Goal: Use online tool/utility: Utilize a website feature to perform a specific function

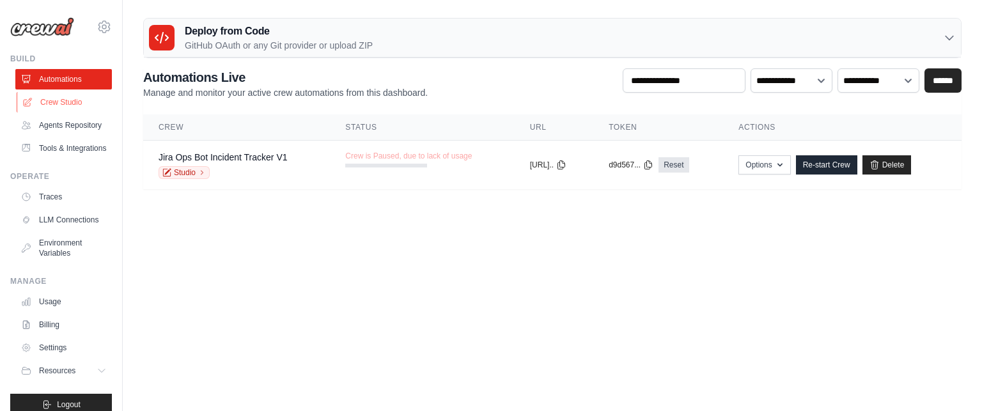
click at [64, 106] on link "Crew Studio" at bounding box center [65, 102] width 97 height 20
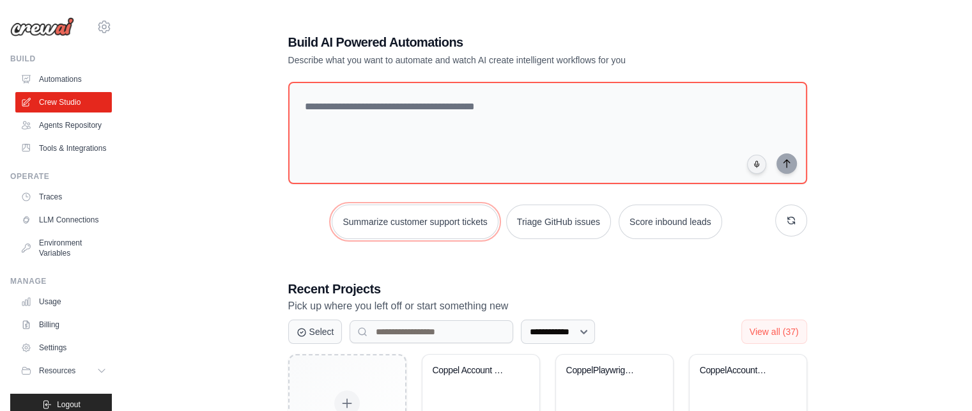
drag, startPoint x: 421, startPoint y: 208, endPoint x: 344, endPoint y: 195, distance: 77.8
click at [344, 195] on div "Summarize customer support tickets Triage GitHub issues Score inbound leads" at bounding box center [547, 160] width 519 height 157
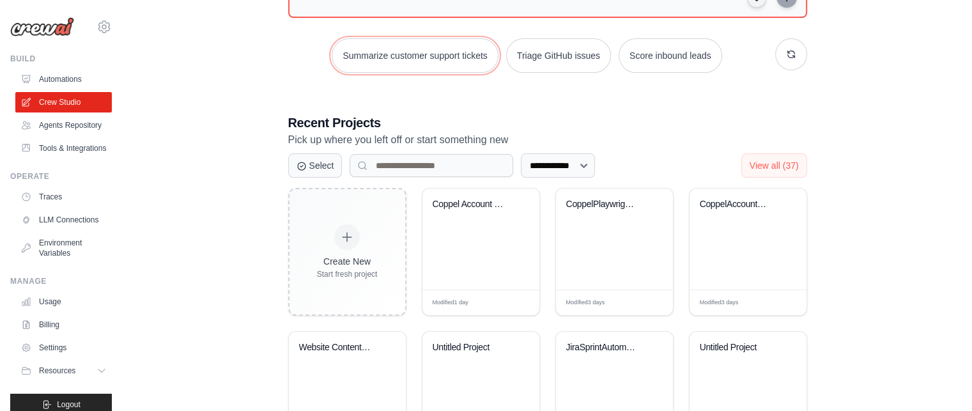
scroll to position [159, 0]
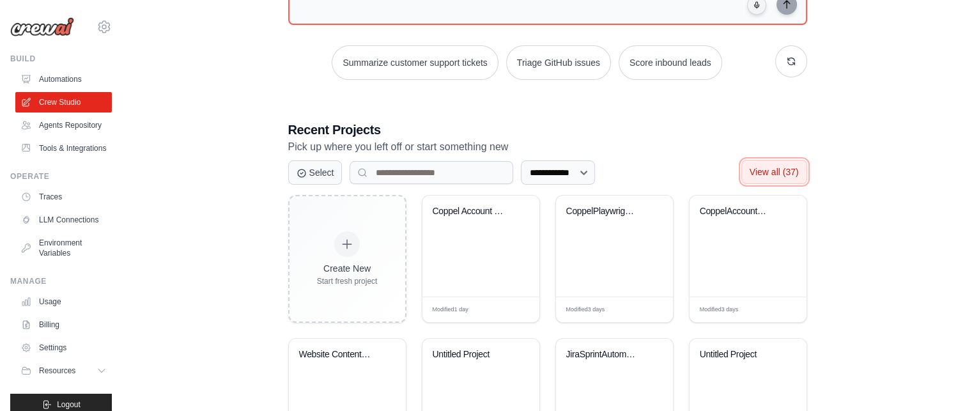
click at [763, 173] on span "View all (37)" at bounding box center [774, 172] width 49 height 10
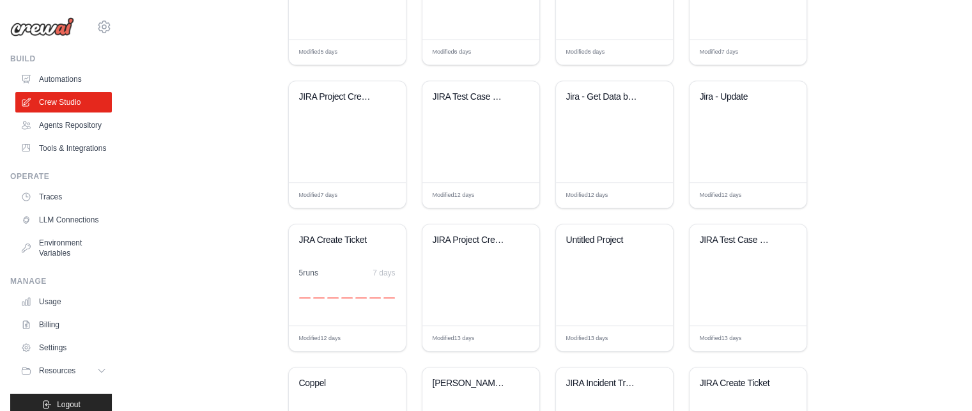
scroll to position [847, 0]
click at [335, 268] on div "5 run s 7 days" at bounding box center [347, 272] width 97 height 10
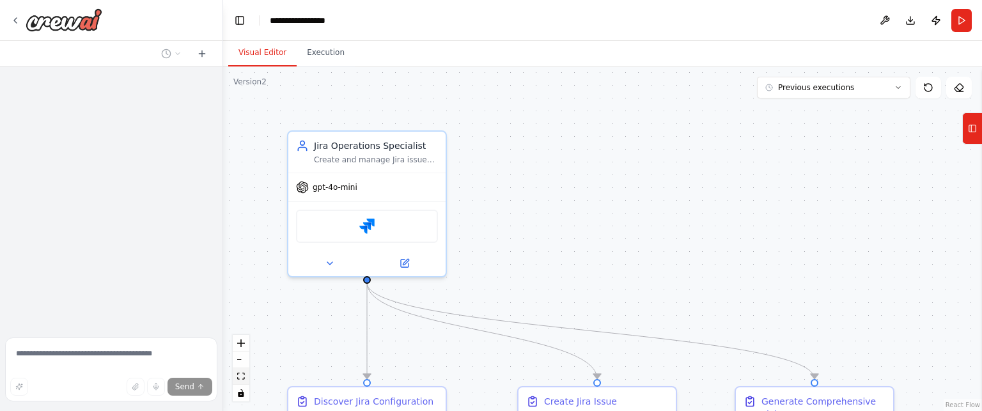
click at [239, 379] on icon "fit view" at bounding box center [241, 376] width 8 height 7
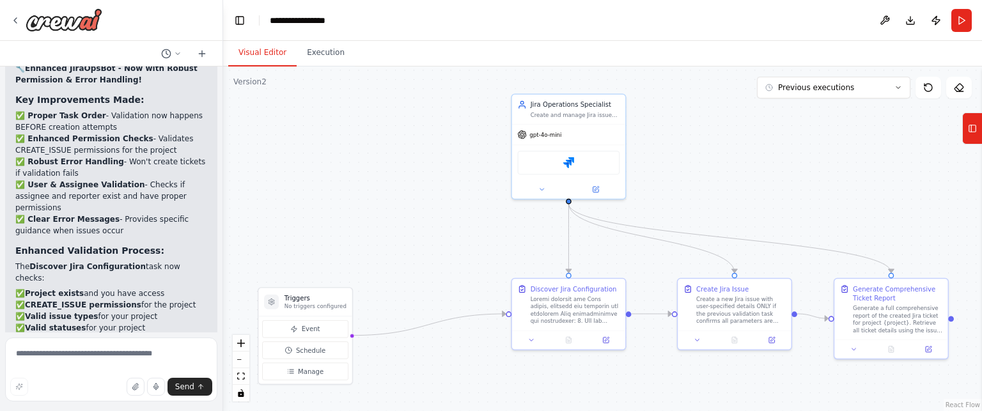
scroll to position [5872, 0]
click at [964, 18] on button "Run" at bounding box center [961, 20] width 20 height 23
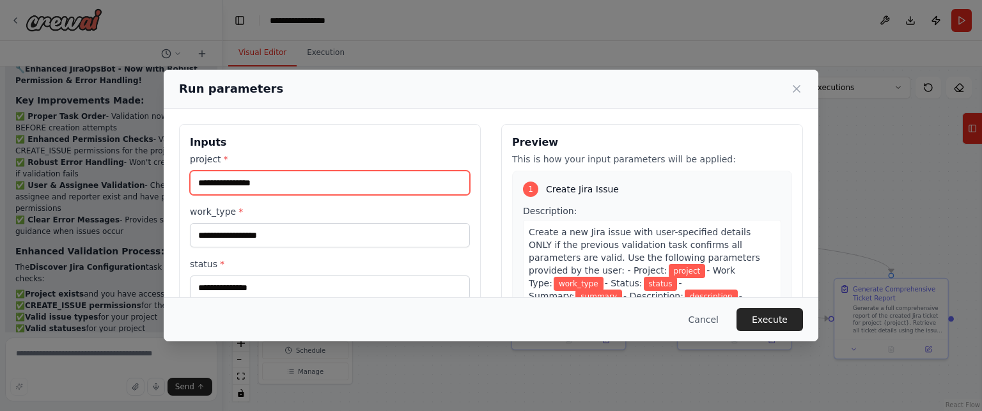
click at [292, 178] on input "project *" at bounding box center [330, 183] width 280 height 24
type input "******"
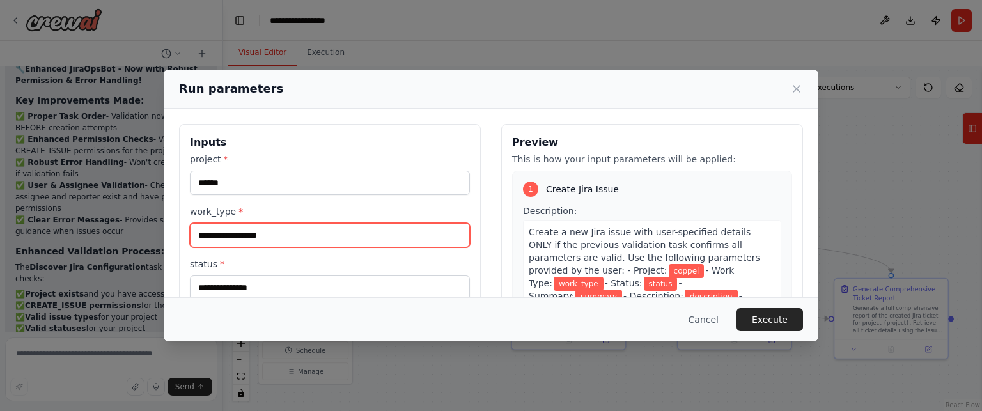
click at [251, 236] on input "work_type *" at bounding box center [330, 235] width 280 height 24
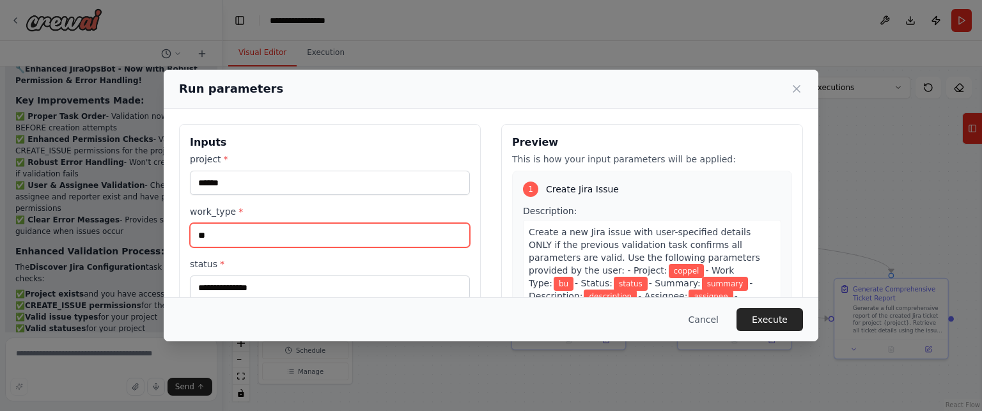
type input "*"
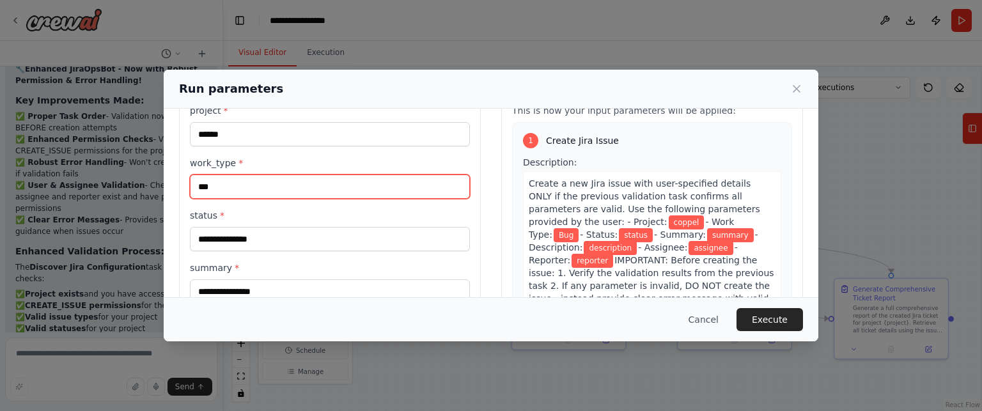
type input "***"
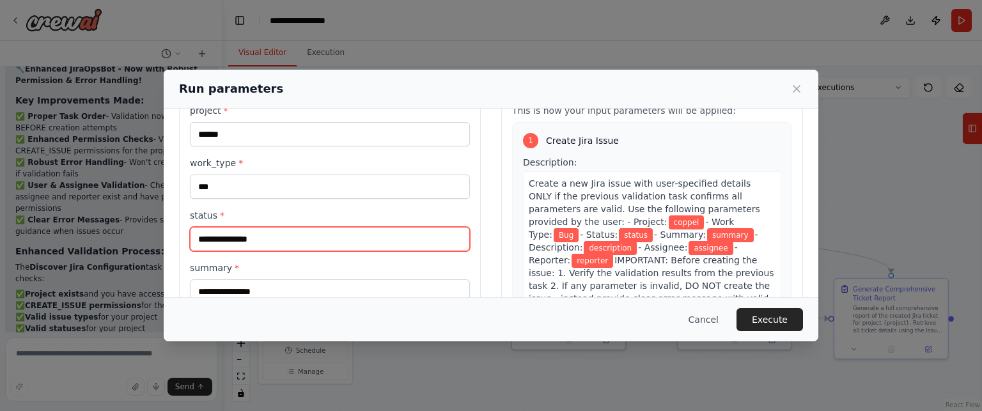
click at [249, 238] on input "status *" at bounding box center [330, 239] width 280 height 24
type input "*"
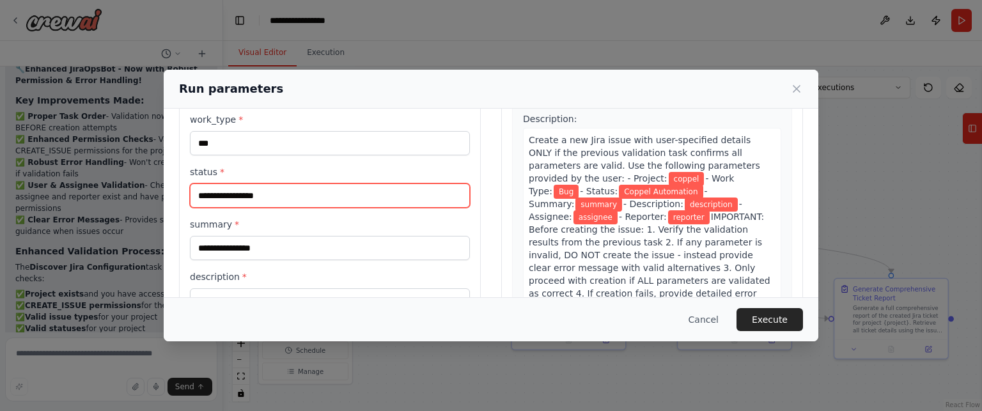
scroll to position [98, 0]
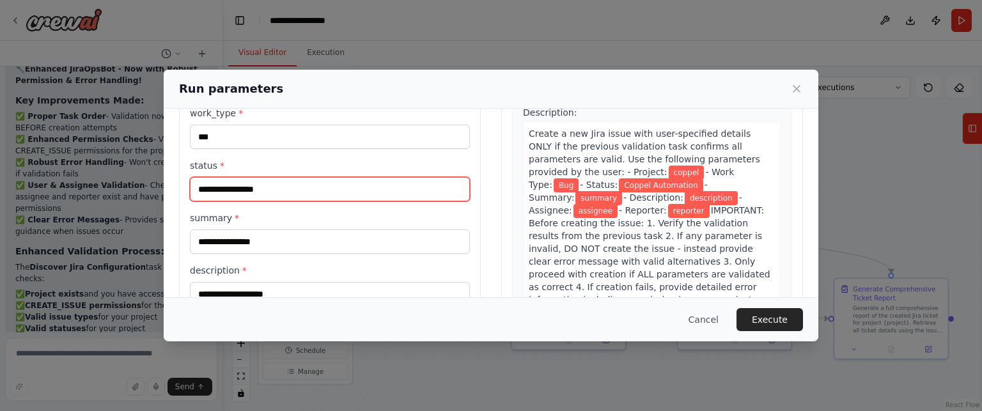
type input "**********"
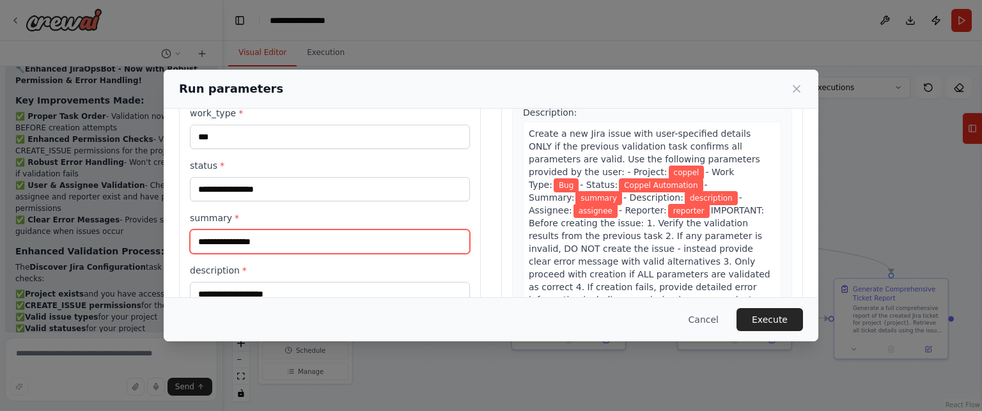
click at [251, 248] on input "summary *" at bounding box center [330, 241] width 280 height 24
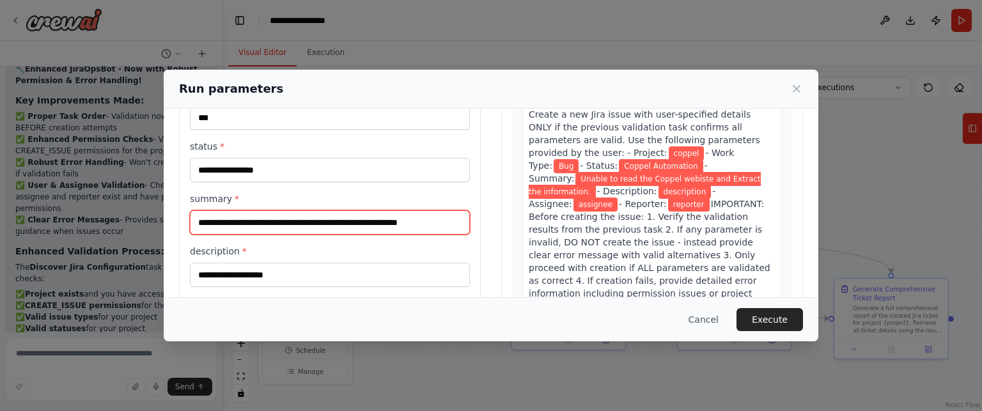
scroll to position [119, 0]
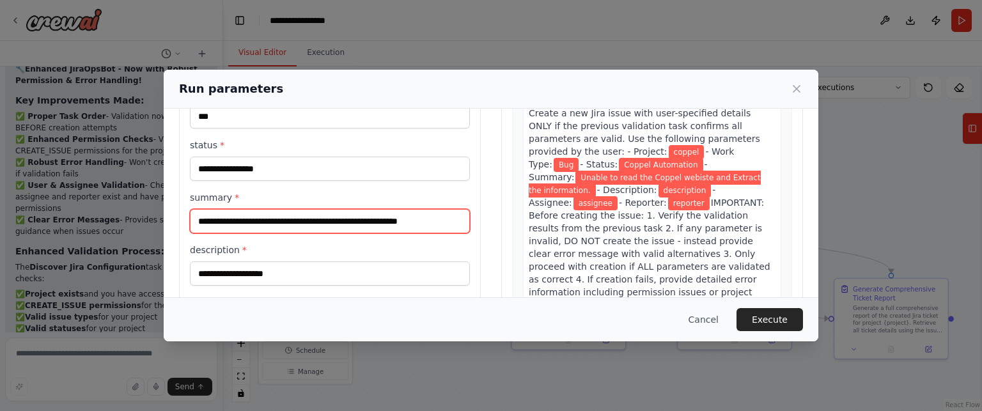
type input "**********"
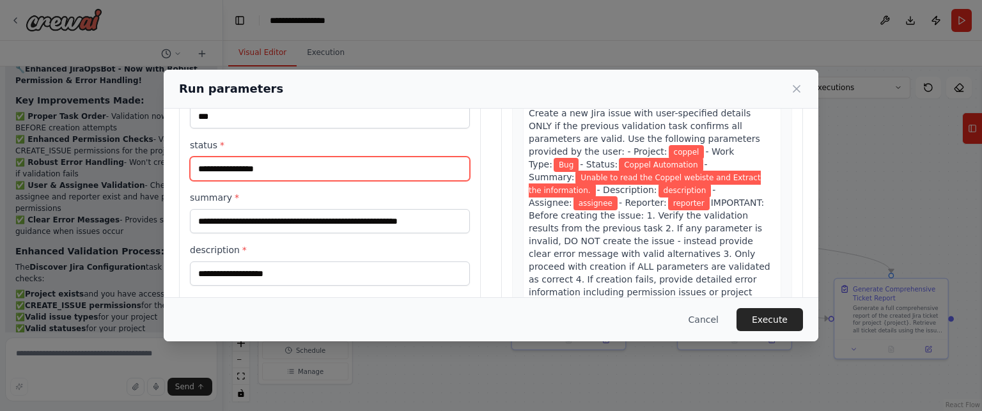
click at [297, 172] on input "**********" at bounding box center [330, 169] width 280 height 24
click at [284, 173] on input "**********" at bounding box center [330, 169] width 280 height 24
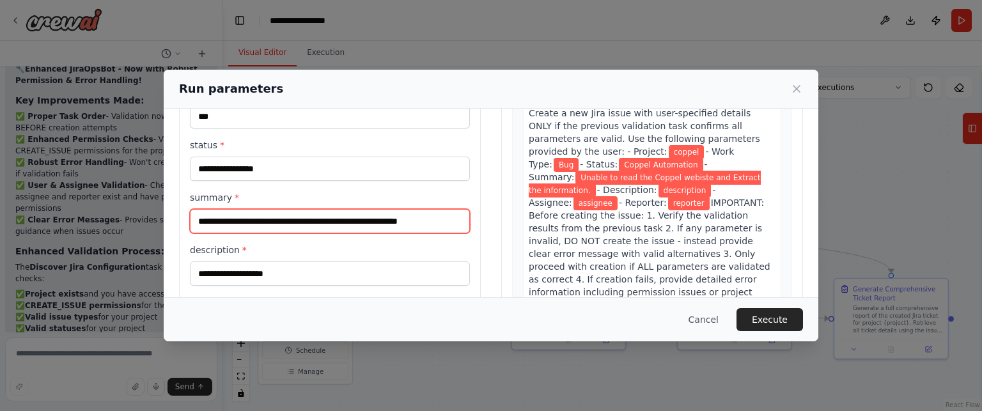
drag, startPoint x: 453, startPoint y: 220, endPoint x: 161, endPoint y: 196, distance: 292.5
click at [161, 196] on div "**********" at bounding box center [491, 205] width 982 height 411
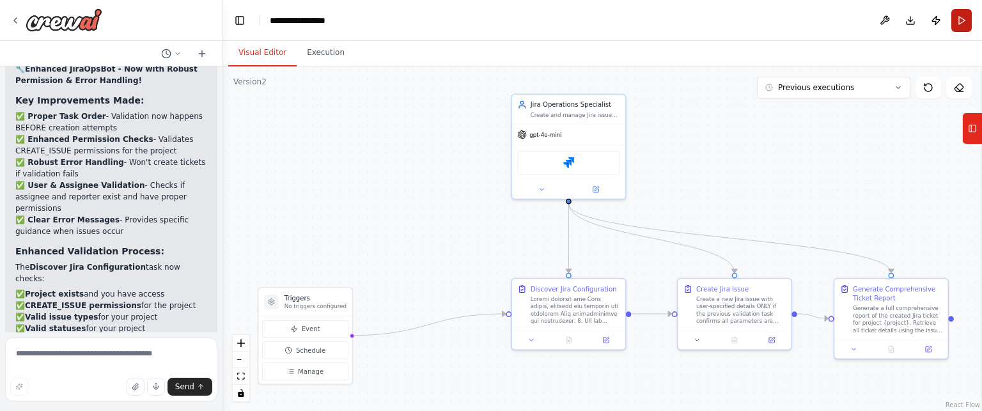
click at [956, 21] on button "Run" at bounding box center [961, 20] width 20 height 23
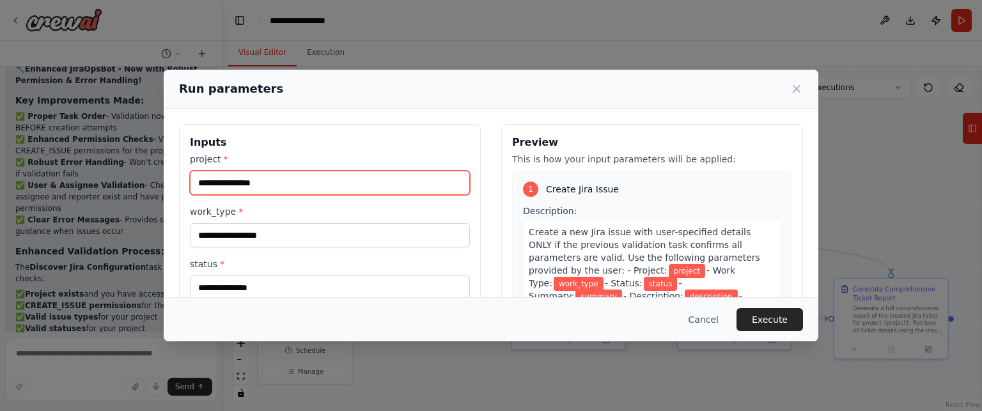
click at [312, 185] on input "project *" at bounding box center [330, 183] width 280 height 24
type input "******"
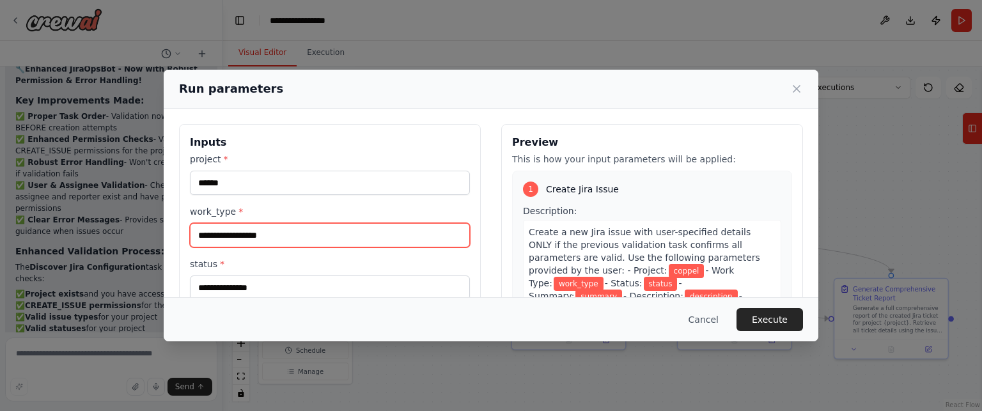
click at [279, 235] on input "work_type *" at bounding box center [330, 235] width 280 height 24
type input "***"
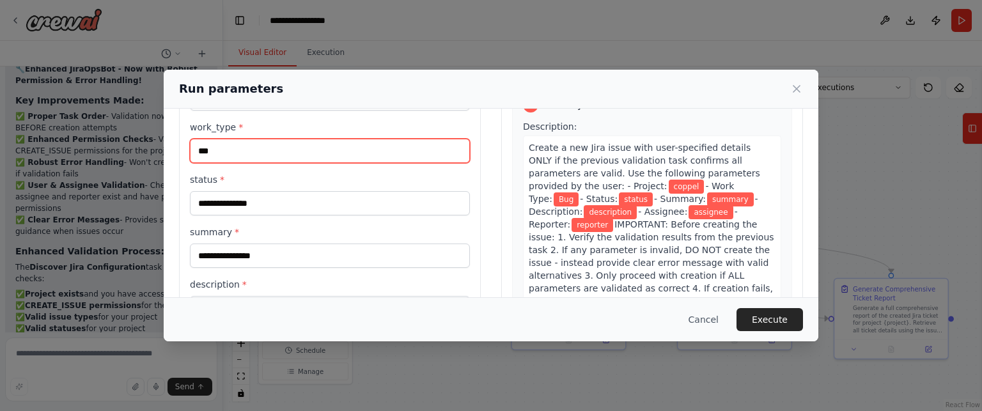
scroll to position [86, 0]
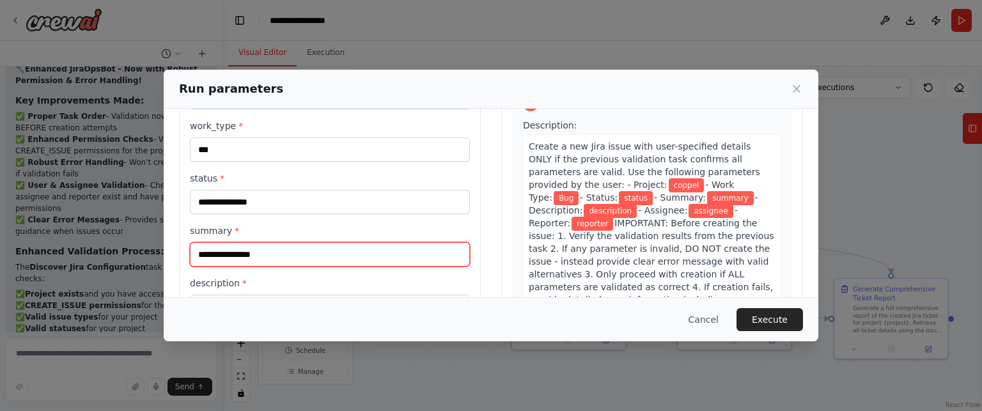
click at [273, 254] on input "summary *" at bounding box center [330, 254] width 280 height 24
type input "**********"
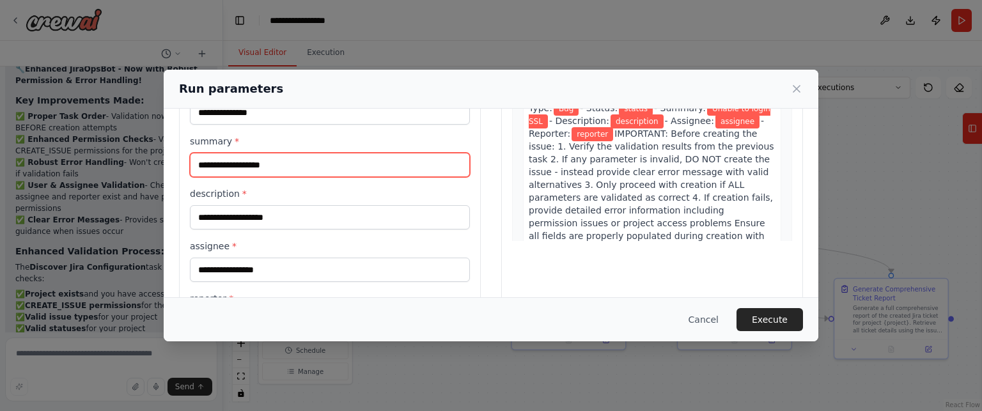
scroll to position [182, 0]
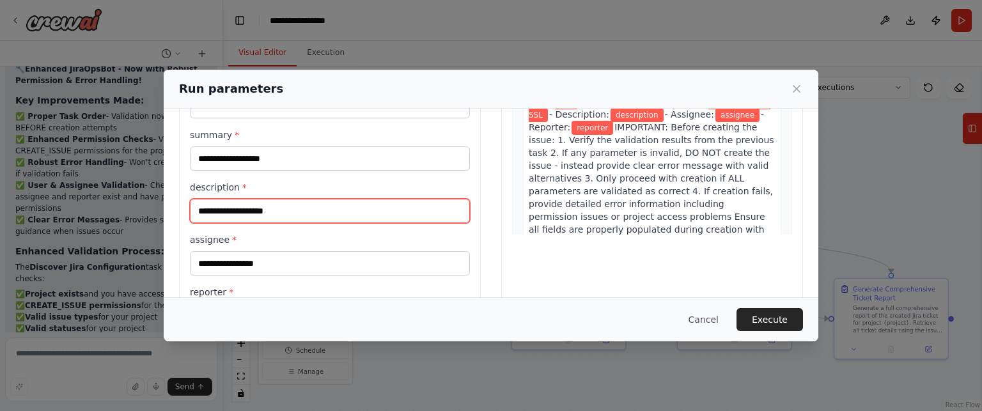
click at [273, 209] on input "description *" at bounding box center [330, 211] width 280 height 24
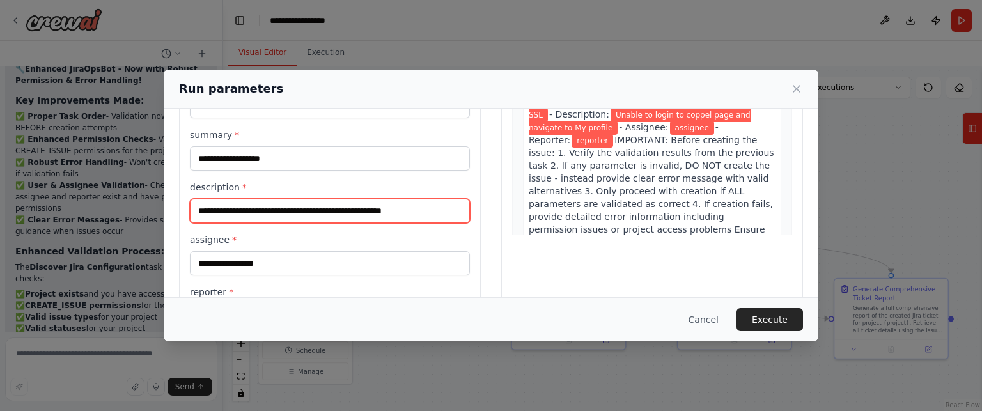
type input "**********"
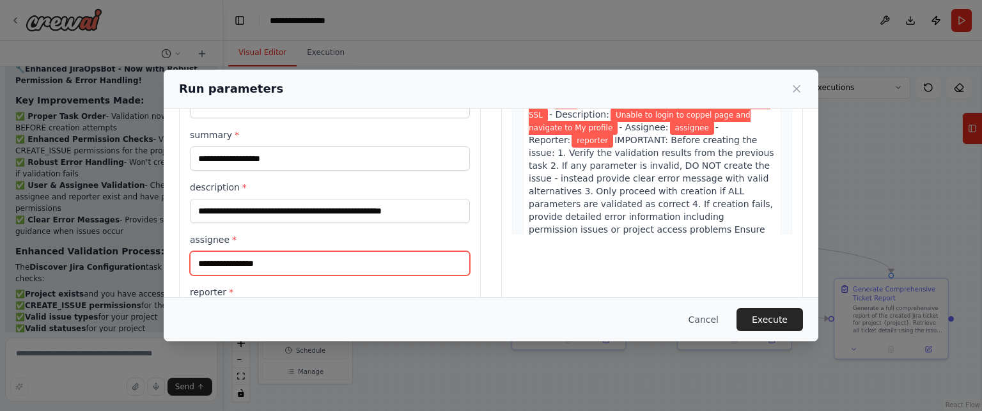
click at [313, 259] on input "assignee *" at bounding box center [330, 263] width 280 height 24
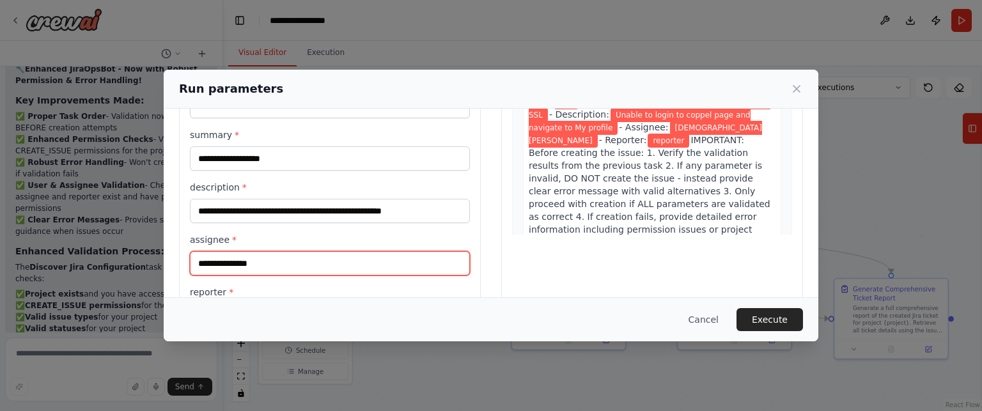
scroll to position [236, 0]
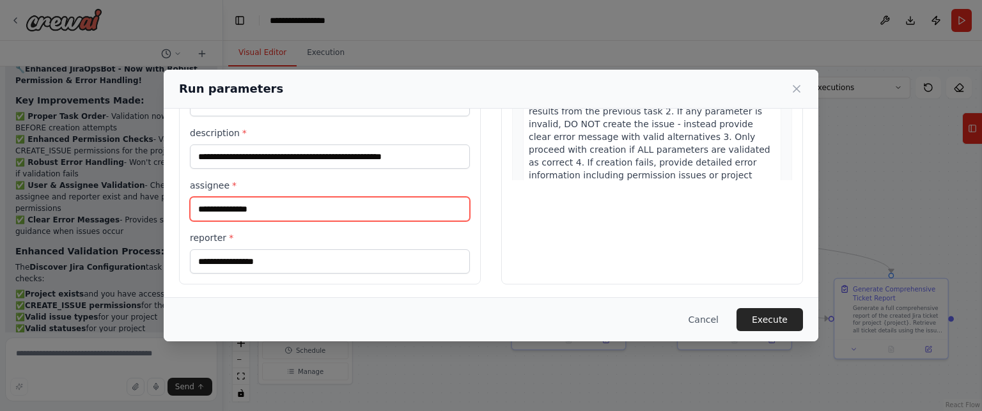
type input "**********"
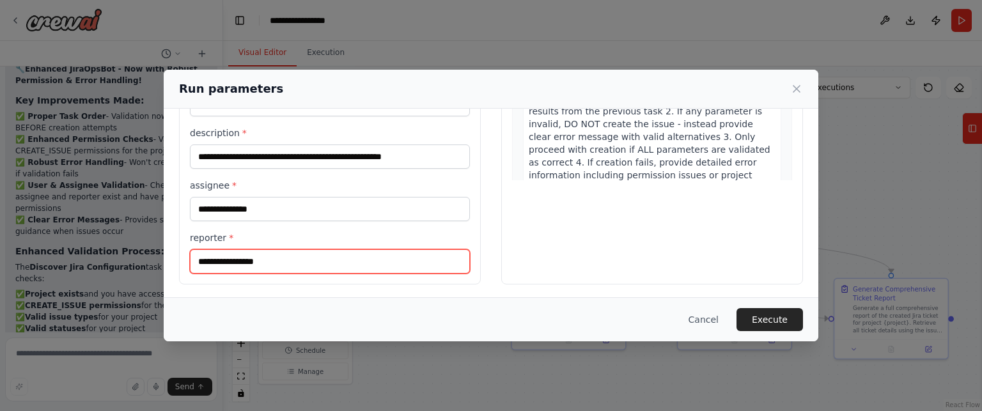
click at [290, 259] on input "reporter *" at bounding box center [330, 261] width 280 height 24
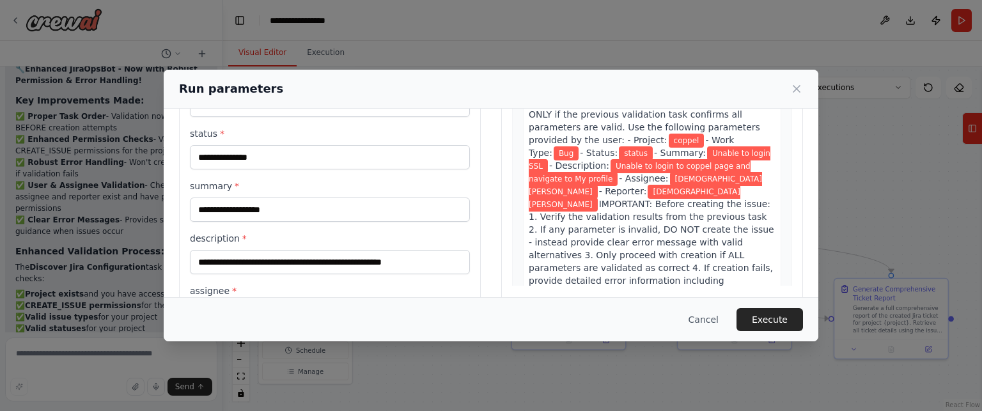
scroll to position [129, 0]
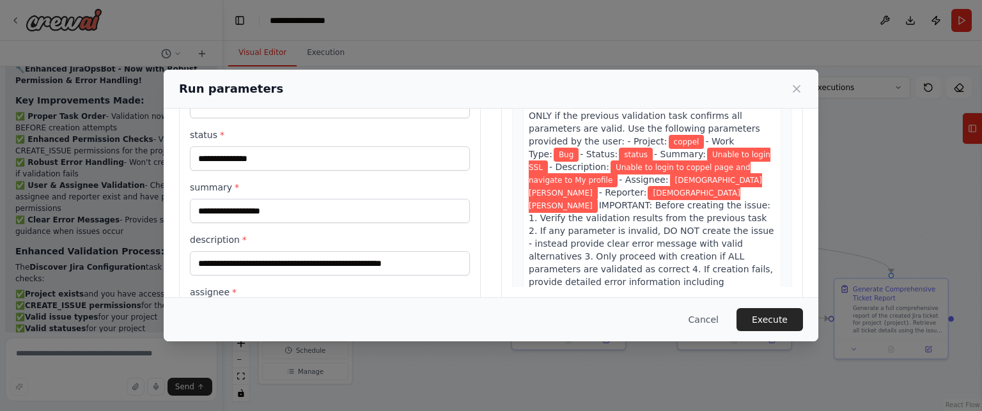
type input "**********"
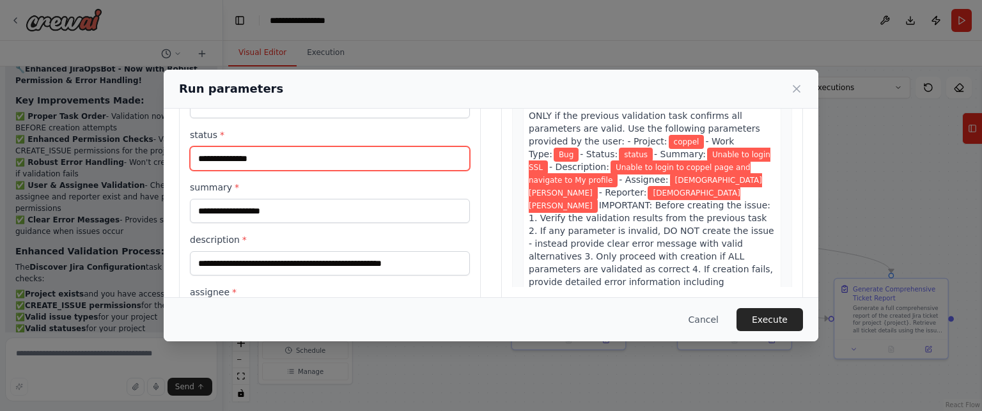
click at [265, 157] on input "status *" at bounding box center [330, 158] width 280 height 24
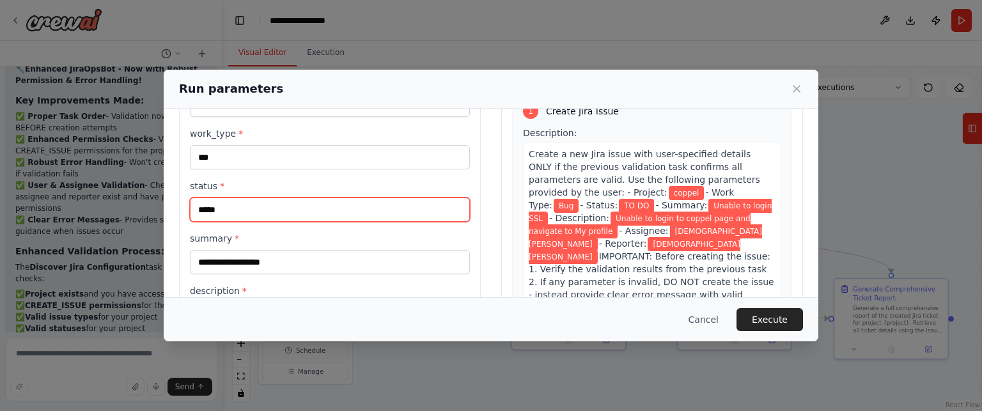
scroll to position [0, 0]
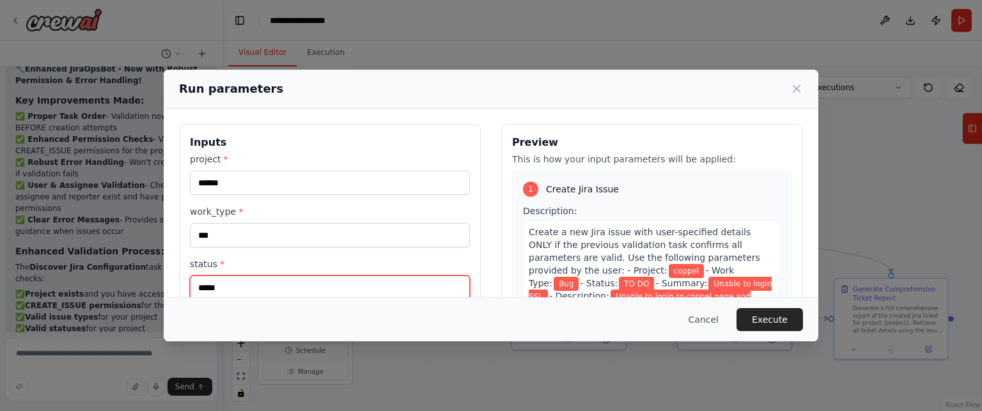
type input "*****"
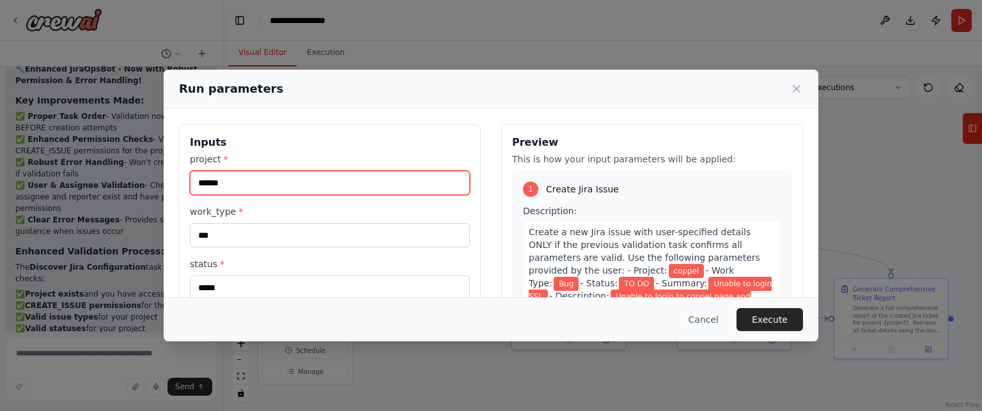
click at [203, 180] on input "******" at bounding box center [330, 183] width 280 height 24
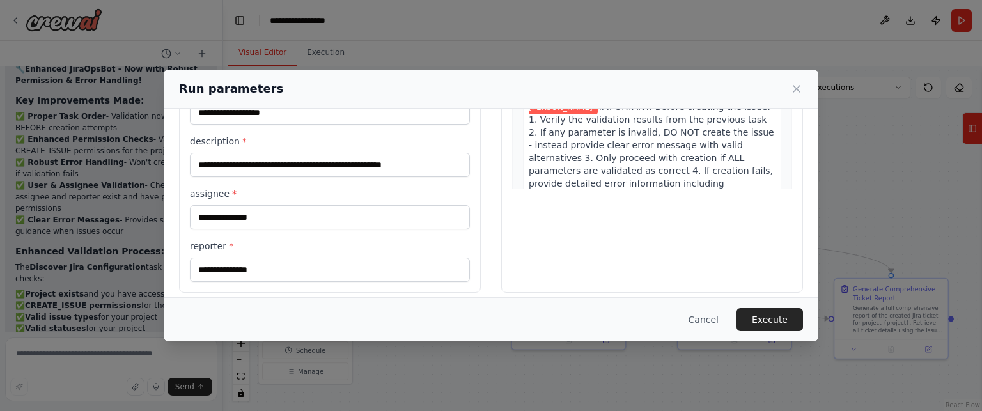
scroll to position [236, 0]
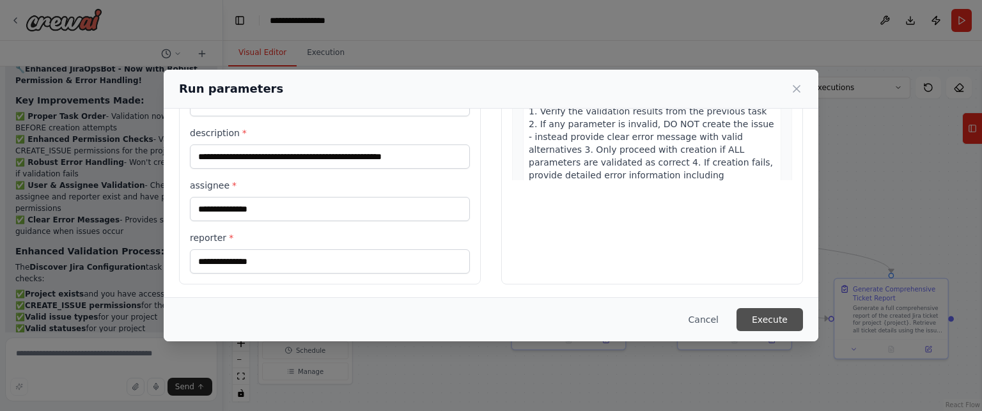
type input "******"
click at [757, 314] on button "Execute" at bounding box center [769, 319] width 66 height 23
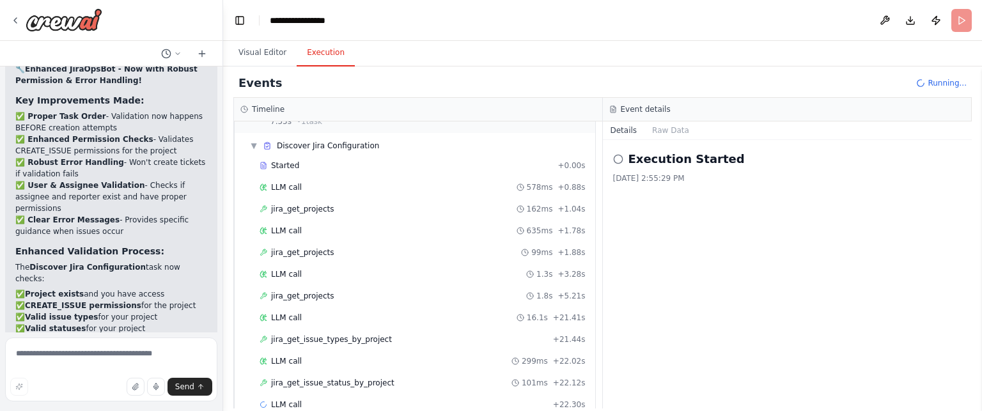
scroll to position [51, 0]
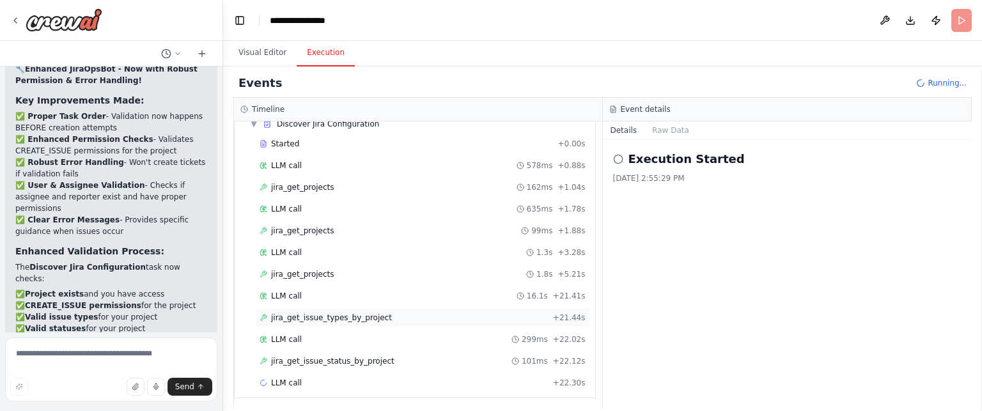
click at [312, 314] on span "jira_get_issue_types_by_project" at bounding box center [331, 318] width 121 height 10
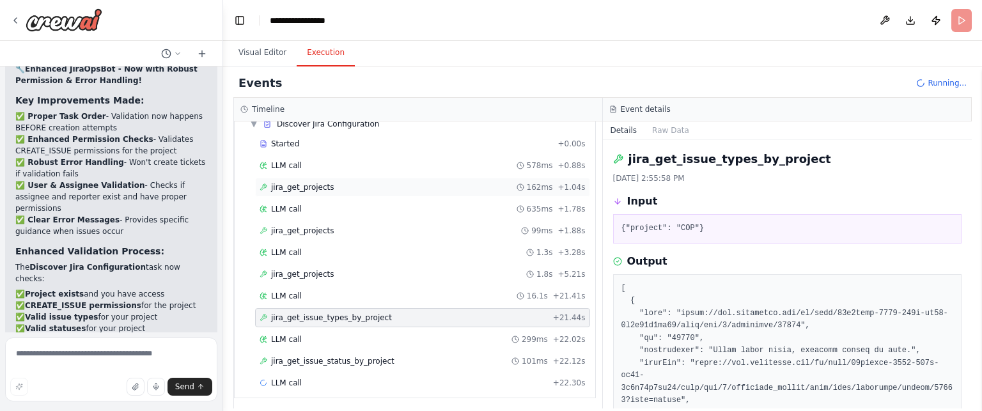
click at [308, 180] on div "jira_get_projects 162ms + 1.04s" at bounding box center [422, 187] width 335 height 19
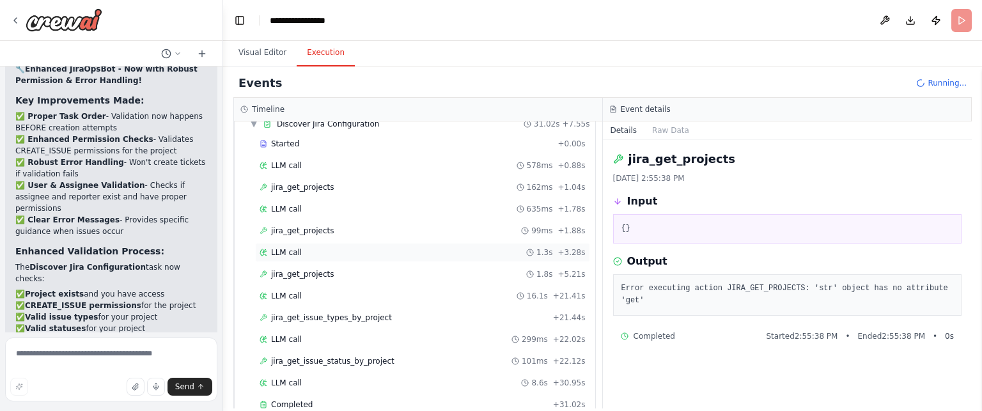
scroll to position [157, 0]
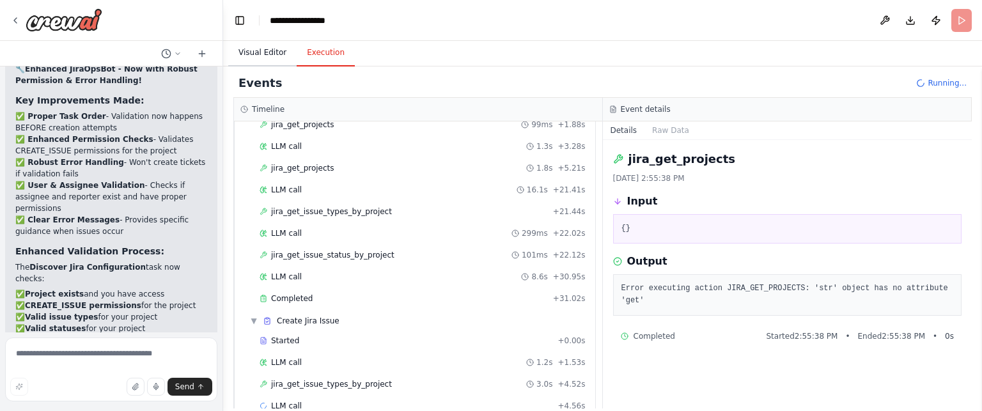
click at [266, 52] on button "Visual Editor" at bounding box center [262, 53] width 68 height 27
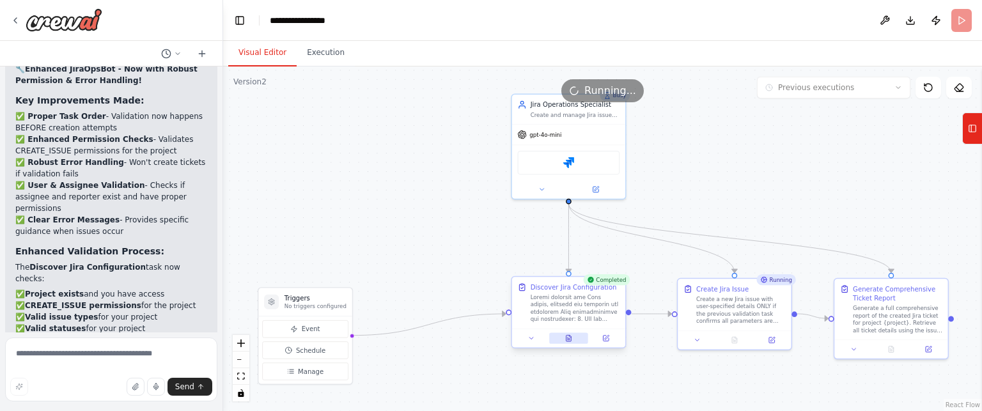
click at [567, 336] on icon at bounding box center [568, 338] width 5 height 6
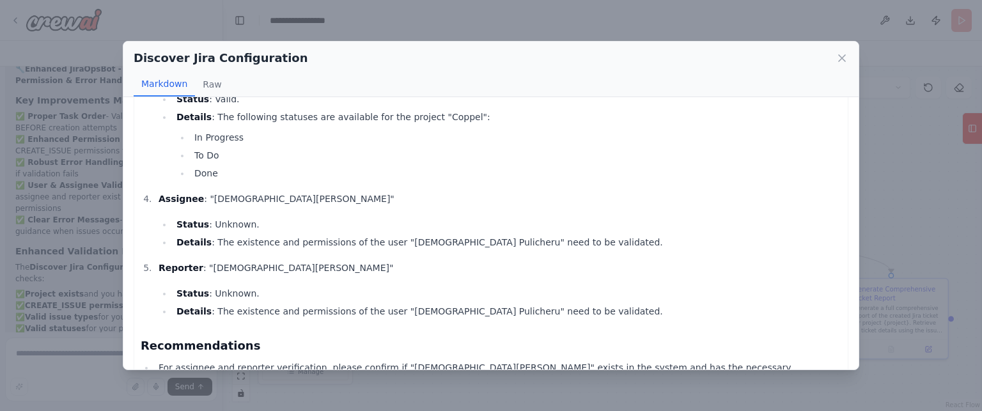
scroll to position [393, 0]
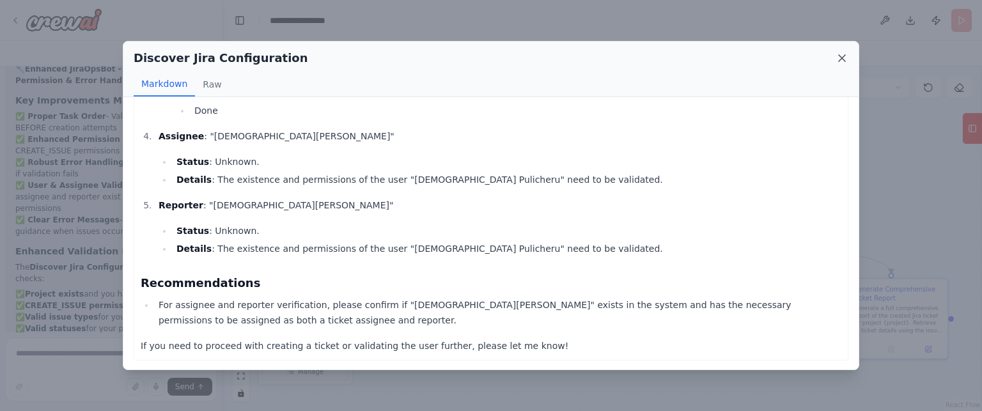
click at [842, 57] on icon at bounding box center [842, 58] width 13 height 13
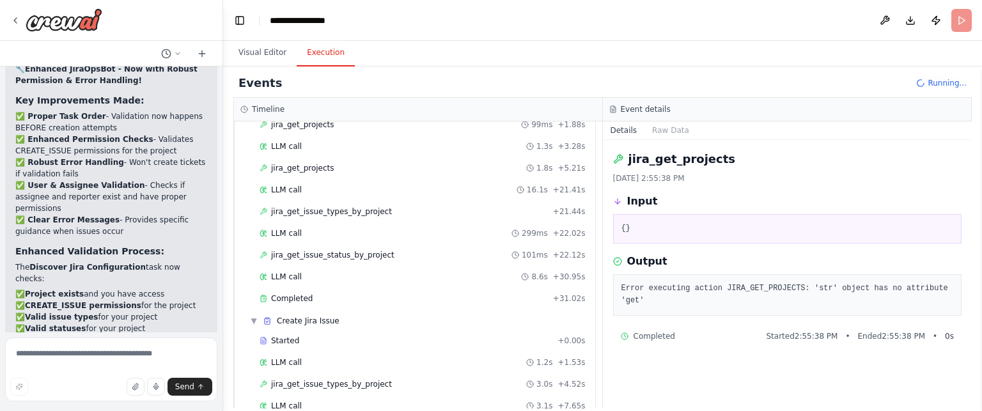
click at [313, 52] on button "Execution" at bounding box center [326, 53] width 58 height 27
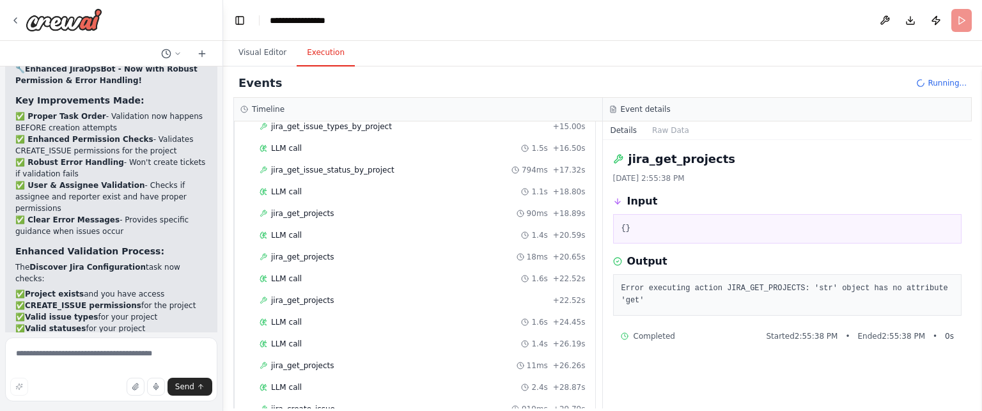
scroll to position [673, 0]
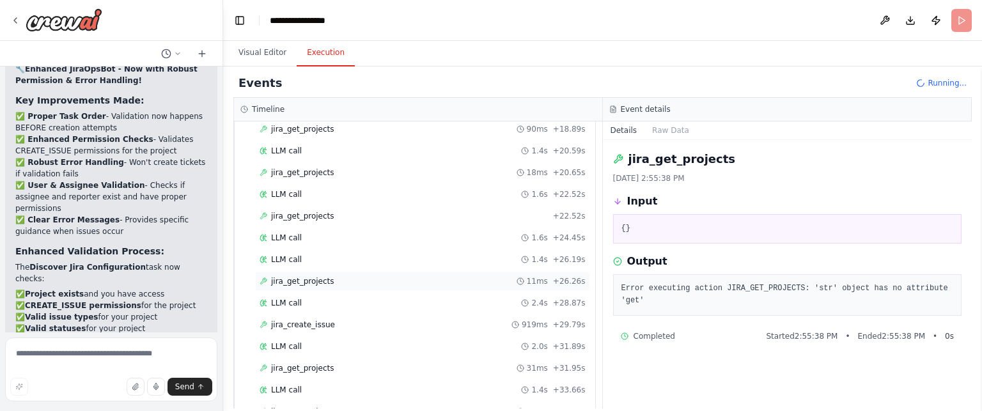
click at [304, 276] on span "jira_get_projects" at bounding box center [302, 281] width 63 height 10
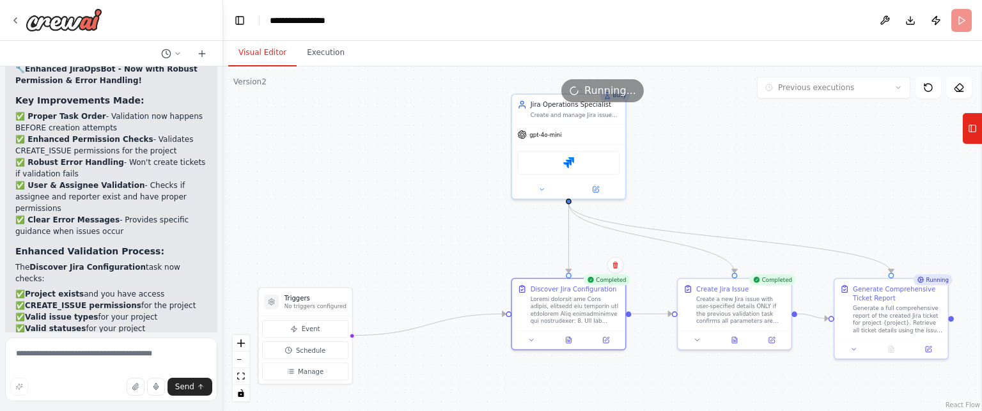
click at [263, 52] on button "Visual Editor" at bounding box center [262, 53] width 68 height 27
click at [728, 336] on button at bounding box center [734, 338] width 39 height 11
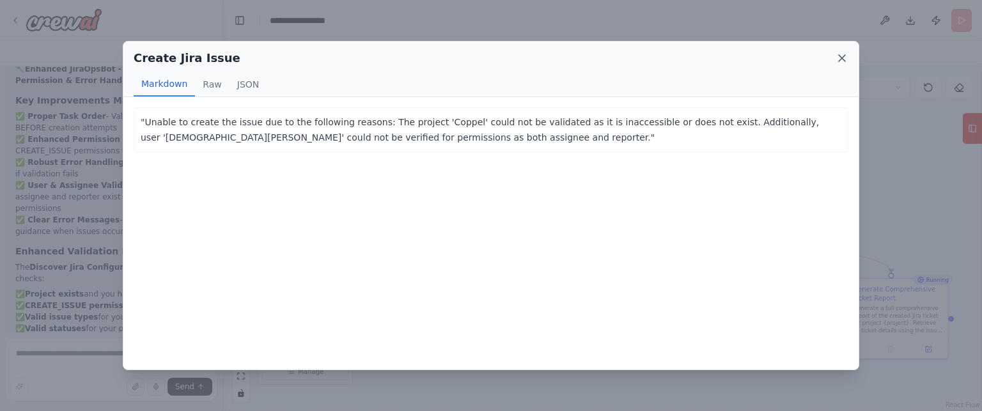
click at [839, 56] on icon at bounding box center [842, 58] width 13 height 13
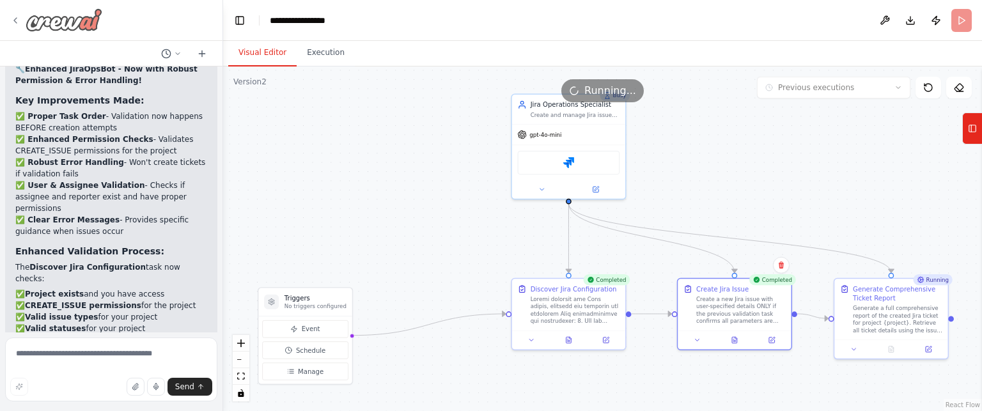
click at [17, 17] on icon at bounding box center [15, 20] width 10 height 10
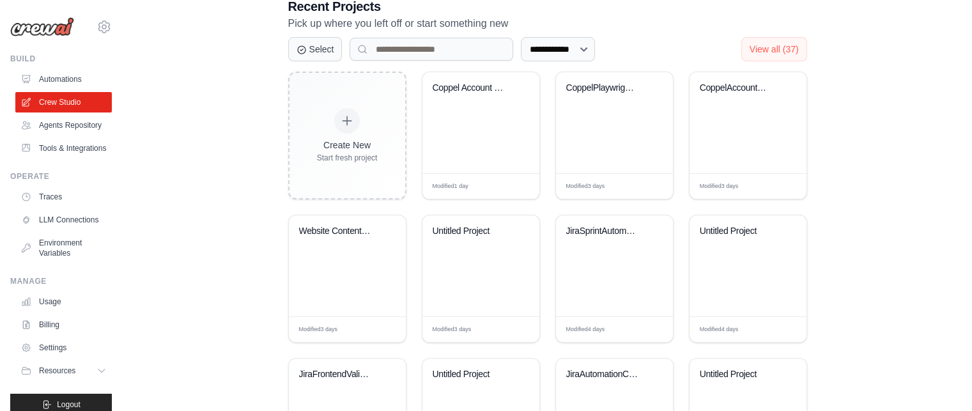
scroll to position [285, 0]
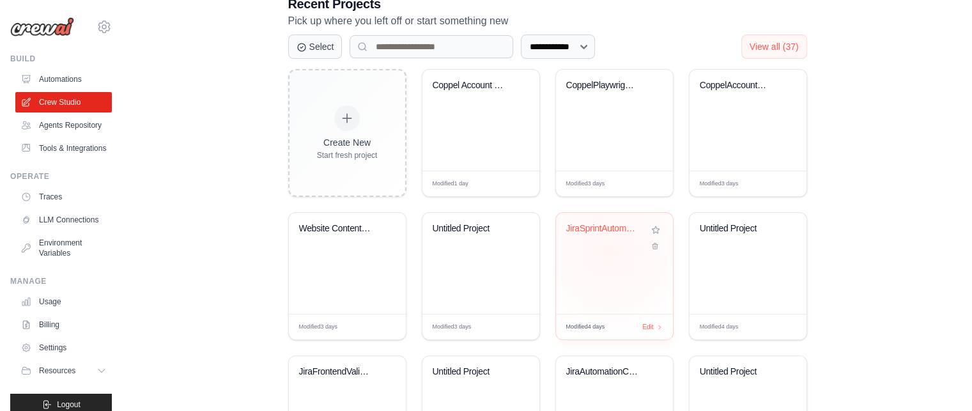
click at [609, 249] on div "JiraSprintAutomationCrew" at bounding box center [614, 263] width 117 height 101
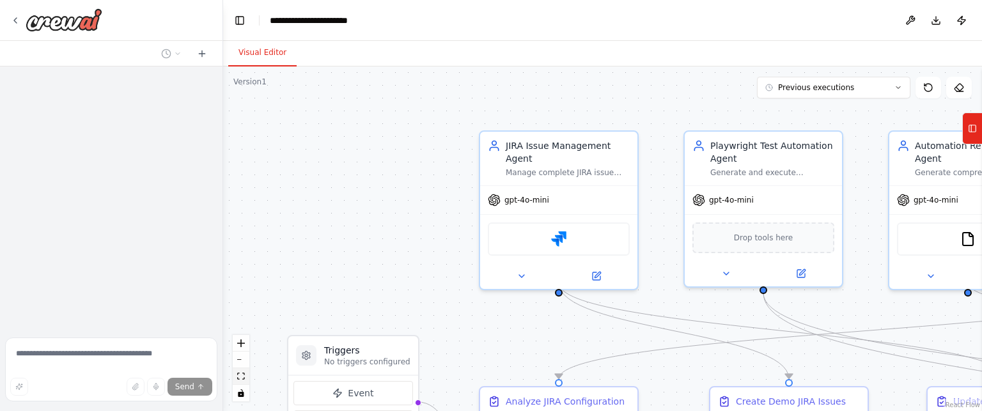
click at [237, 378] on icon "fit view" at bounding box center [241, 376] width 8 height 7
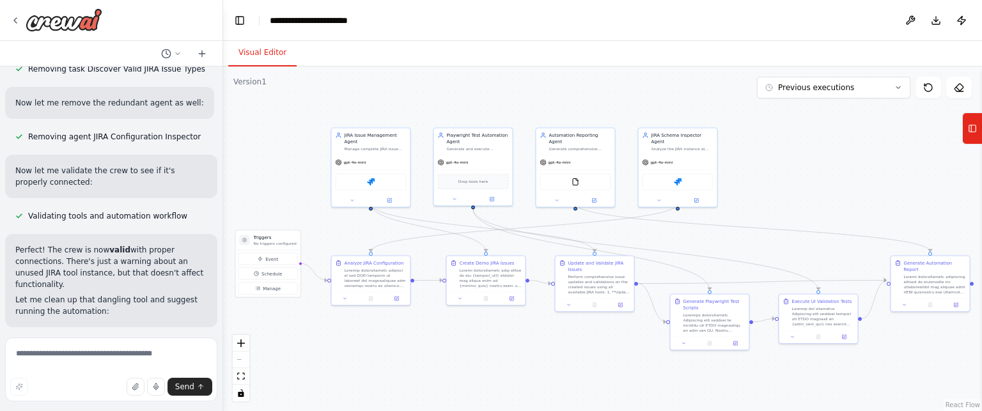
scroll to position [11787, 0]
click at [963, 23] on button "Run" at bounding box center [961, 20] width 20 height 23
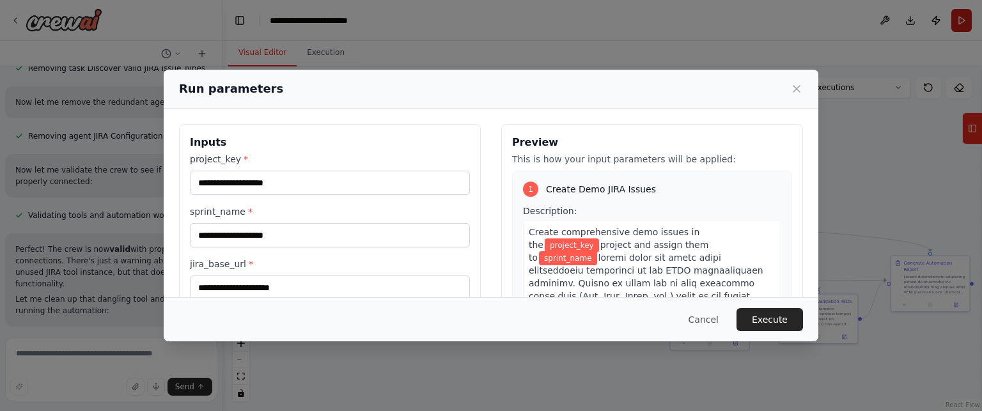
scroll to position [0, 0]
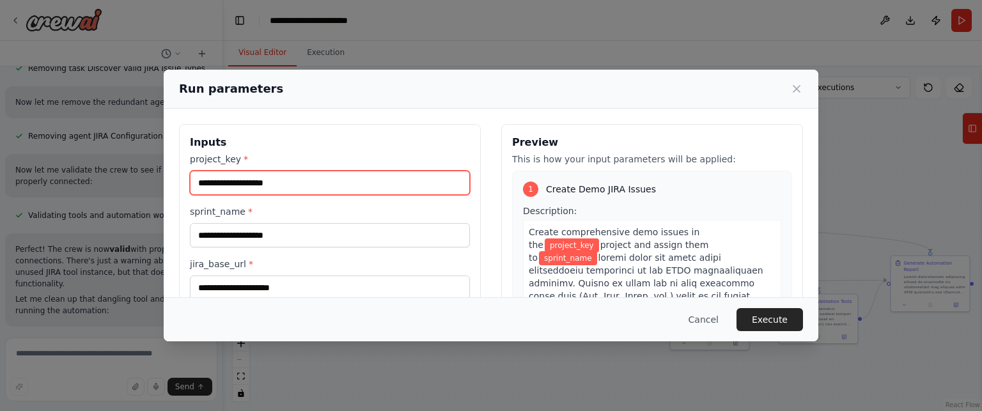
click at [397, 184] on input "project_key *" at bounding box center [330, 183] width 280 height 24
click at [296, 183] on input "project_key *" at bounding box center [330, 183] width 280 height 24
type input "***"
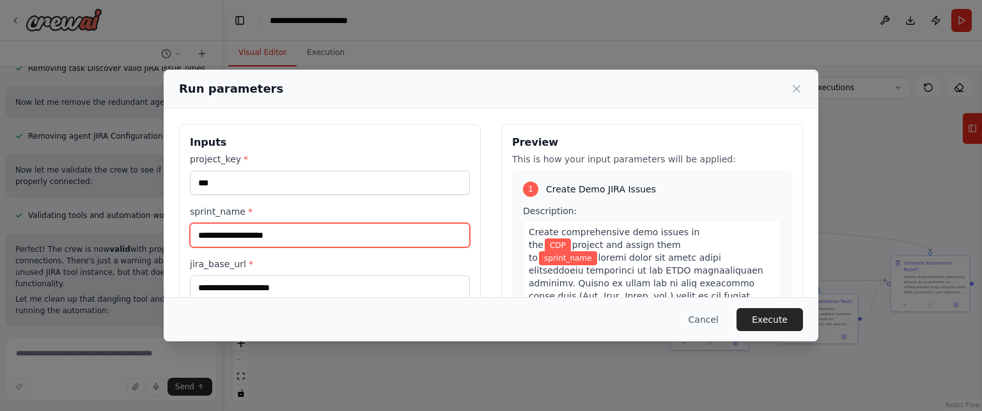
click at [292, 232] on input "sprint_name *" at bounding box center [330, 235] width 280 height 24
type input "**********"
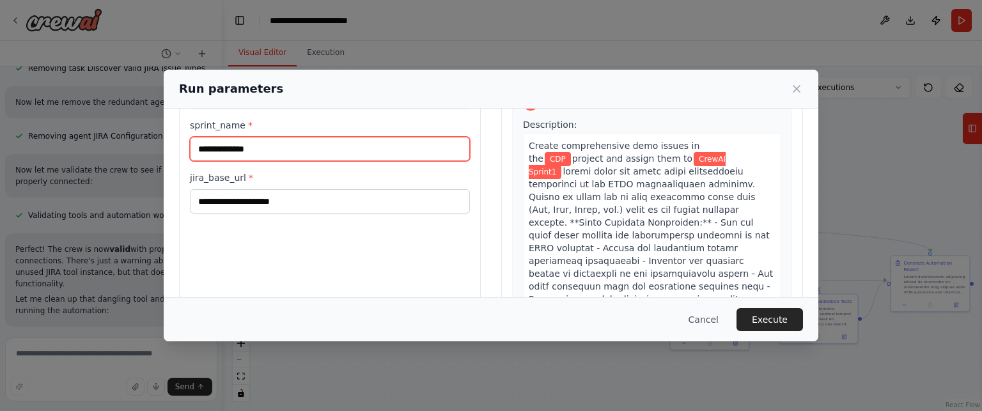
scroll to position [89, 0]
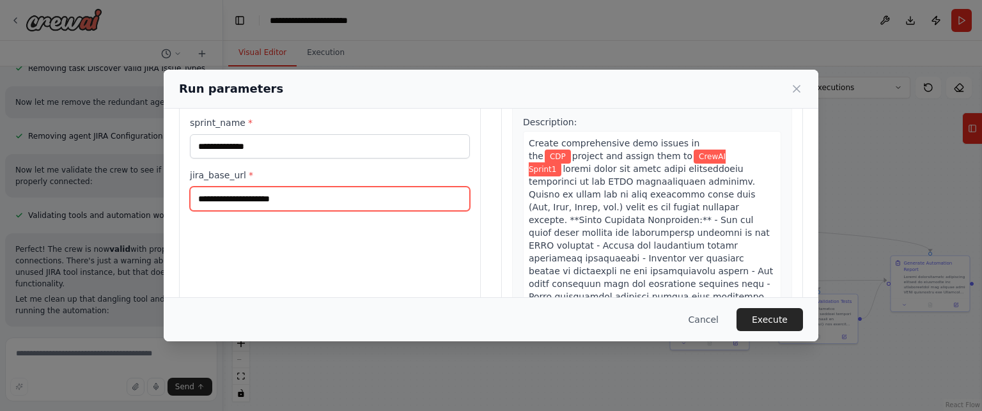
click at [265, 192] on input "jira_base_url *" at bounding box center [330, 199] width 280 height 24
paste input "**********"
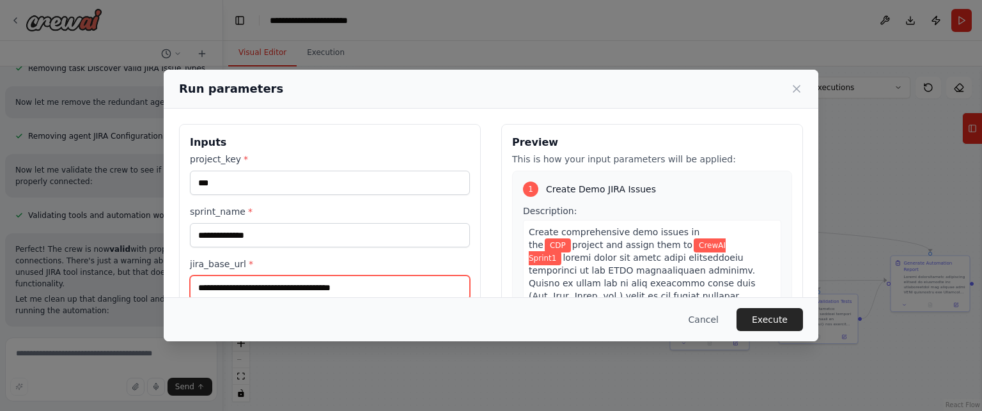
scroll to position [144, 0]
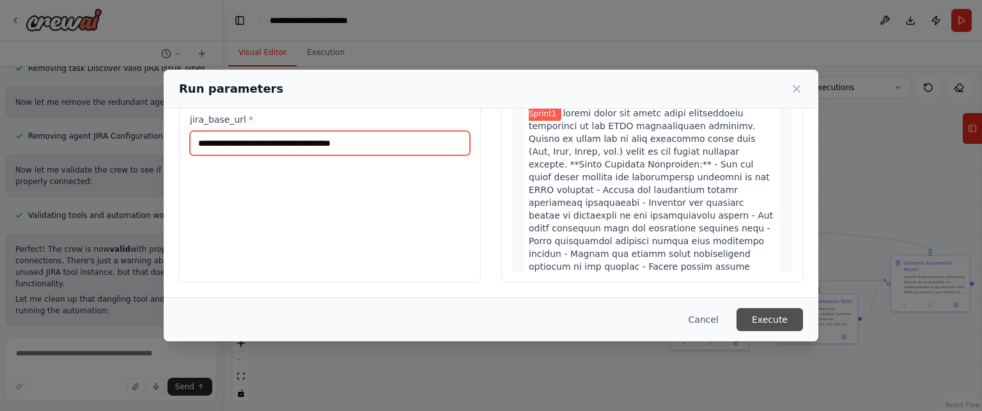
type input "**********"
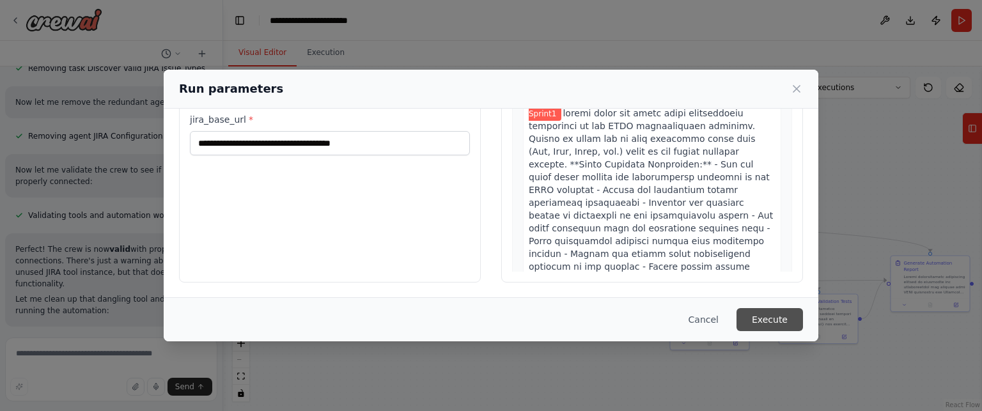
click at [757, 323] on button "Execute" at bounding box center [769, 319] width 66 height 23
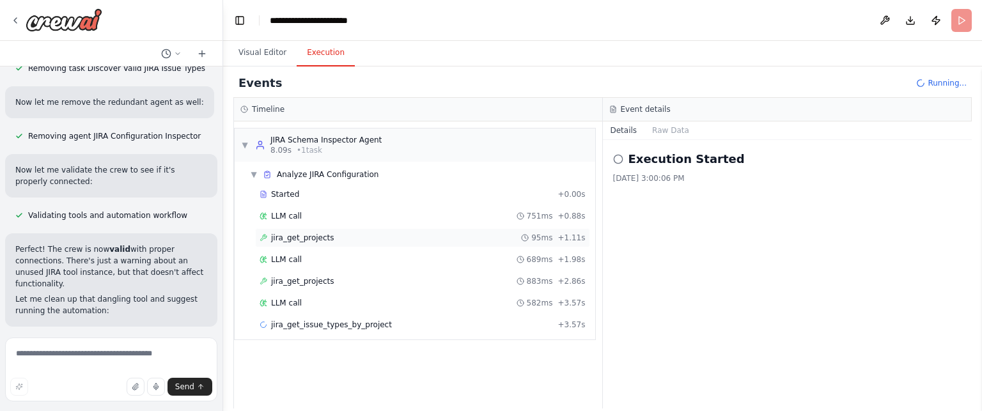
click at [322, 237] on span "jira_get_projects" at bounding box center [302, 238] width 63 height 10
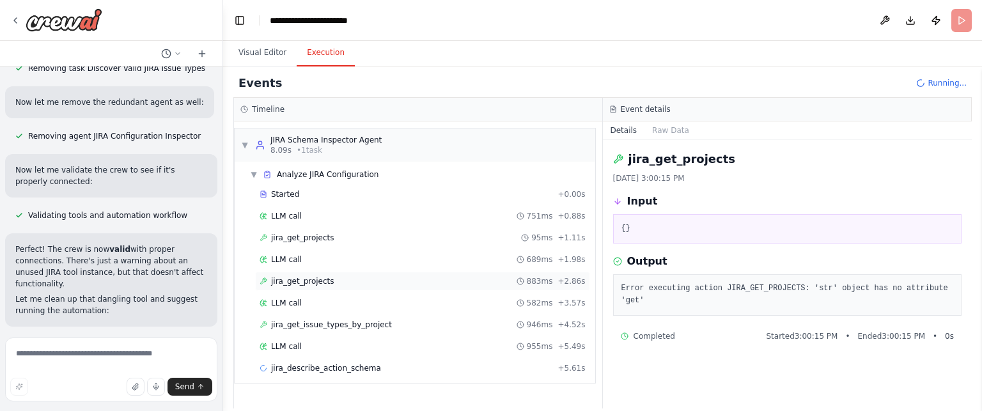
click at [304, 281] on span "jira_get_projects" at bounding box center [302, 281] width 63 height 10
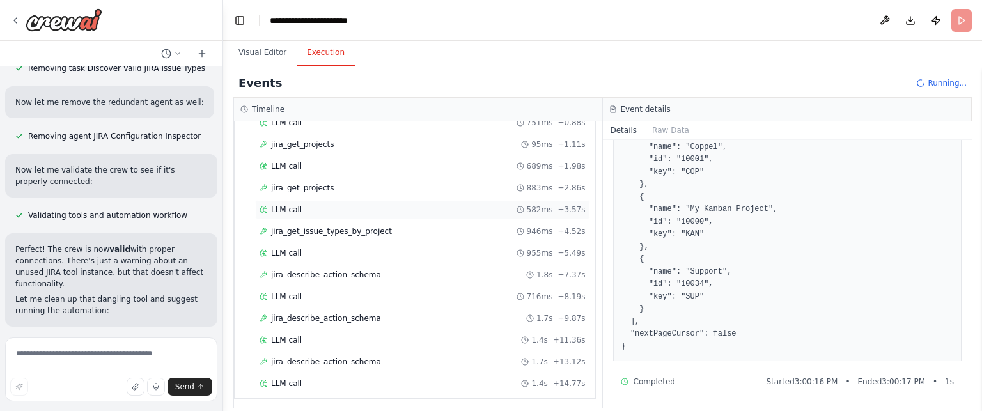
scroll to position [115, 0]
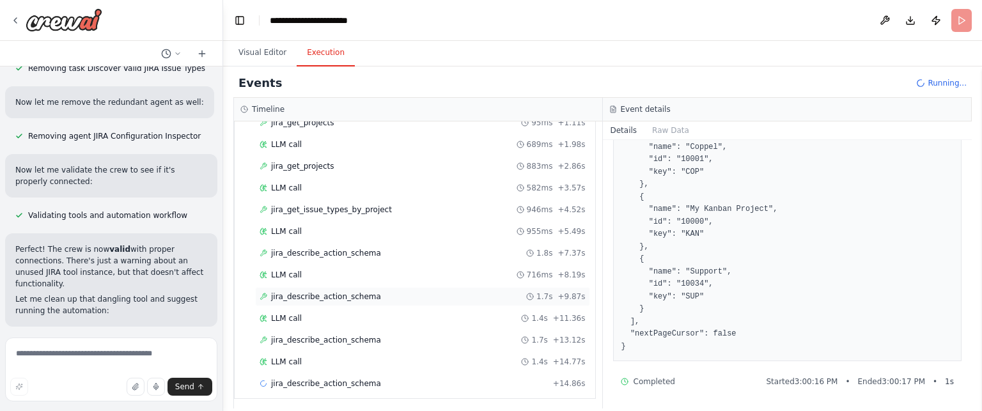
click at [329, 292] on span "jira_describe_action_schema" at bounding box center [326, 297] width 110 height 10
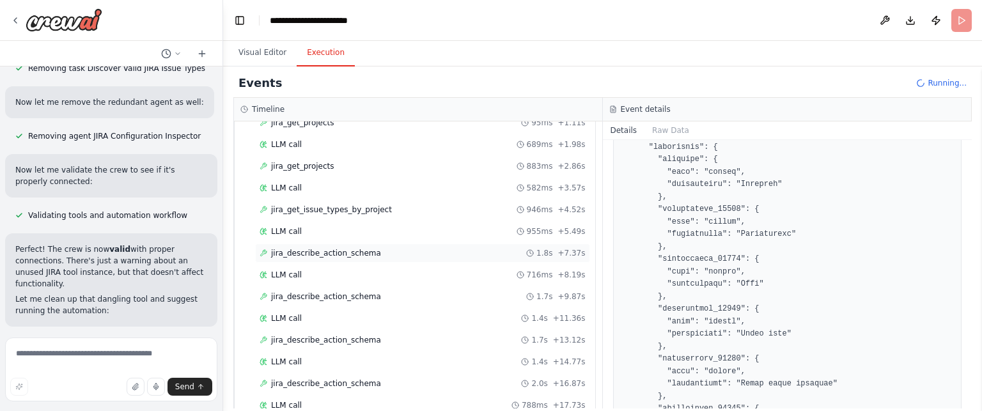
scroll to position [158, 0]
click at [317, 344] on div "jira_describe_action_schema 2.0s + 16.87s" at bounding box center [422, 340] width 335 height 19
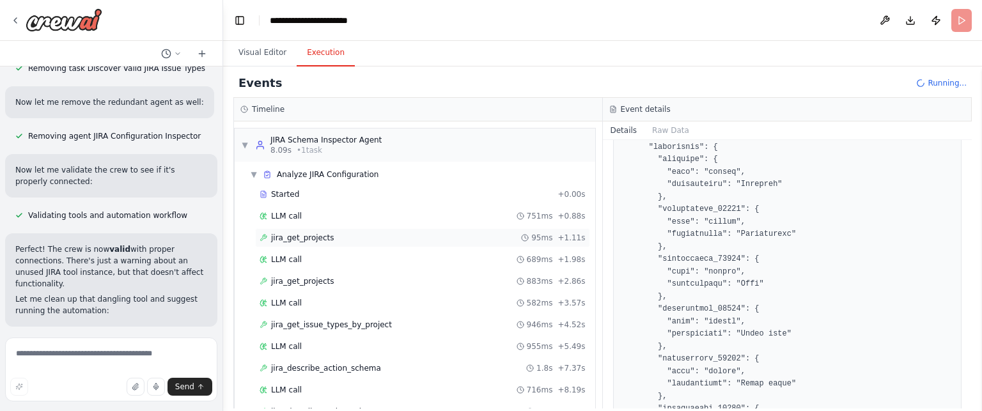
scroll to position [222, 0]
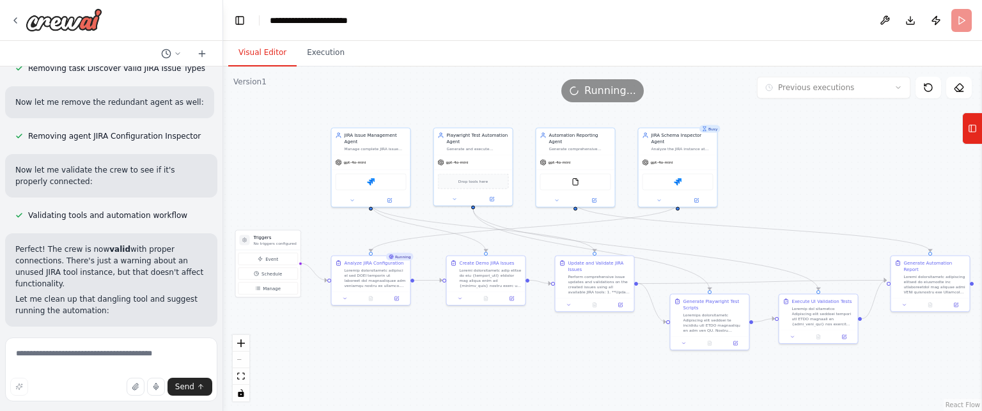
click at [270, 52] on button "Visual Editor" at bounding box center [262, 53] width 68 height 27
click at [323, 47] on button "Execution" at bounding box center [326, 53] width 58 height 27
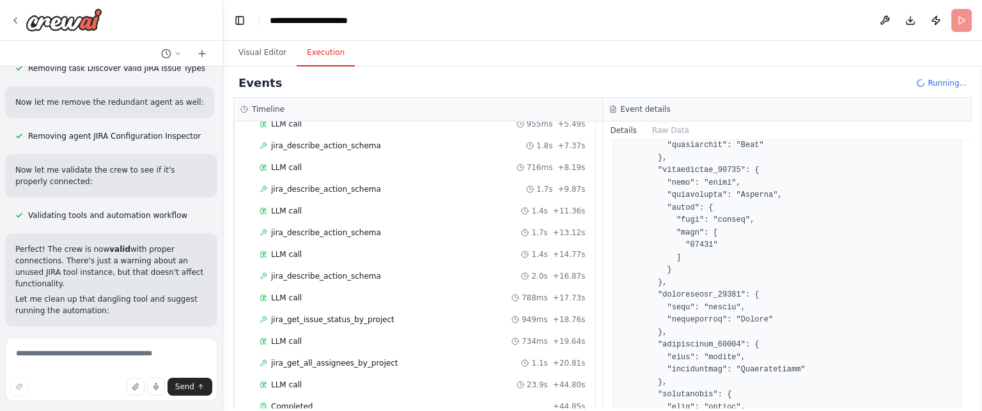
scroll to position [354, 0]
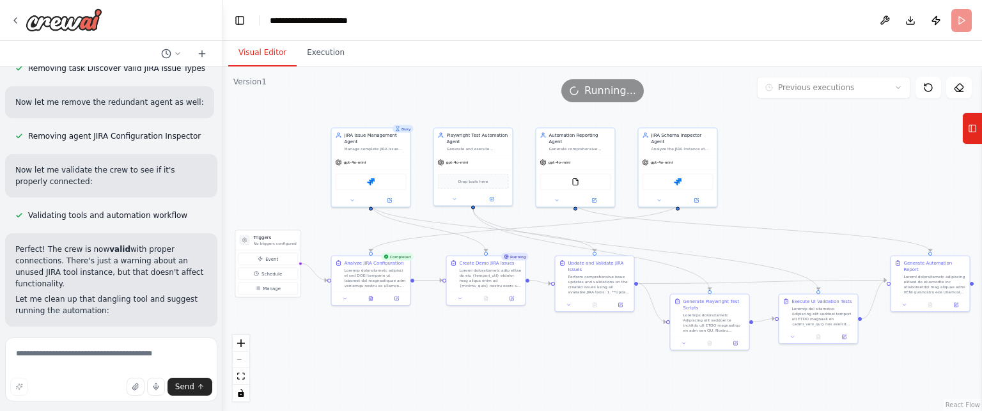
click at [276, 58] on button "Visual Editor" at bounding box center [262, 53] width 68 height 27
click at [373, 296] on icon at bounding box center [370, 297] width 5 height 5
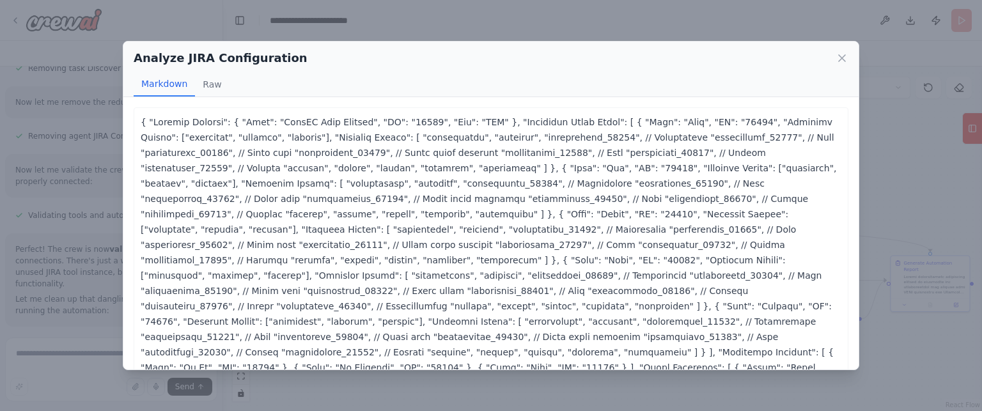
scroll to position [58, 0]
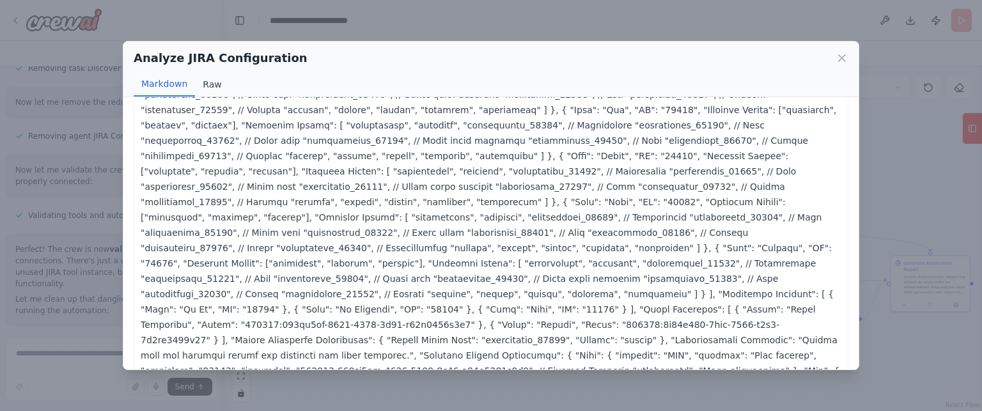
click at [208, 86] on button "Raw" at bounding box center [212, 84] width 34 height 24
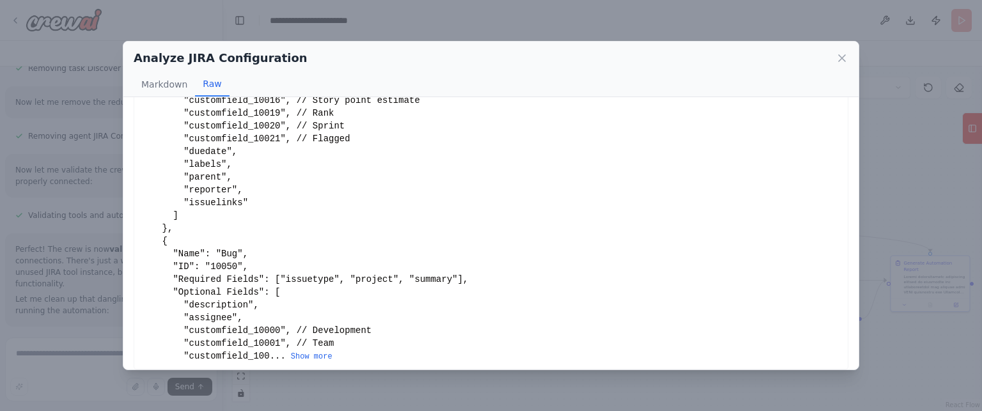
scroll to position [247, 0]
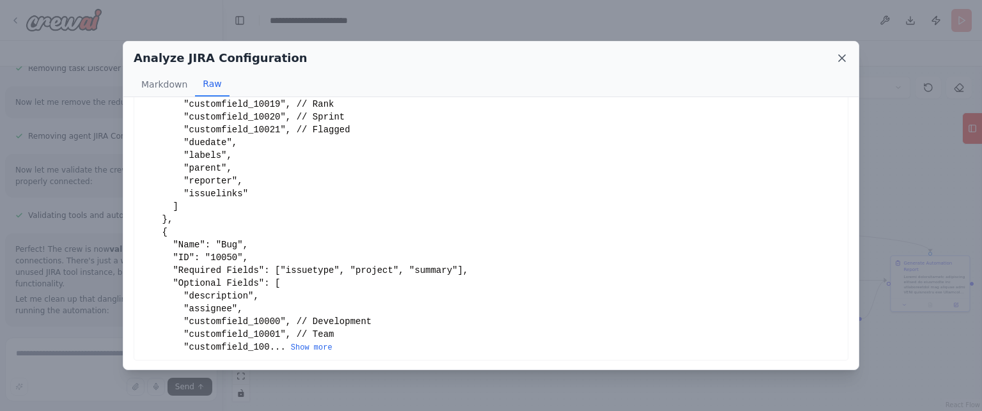
click at [846, 61] on icon at bounding box center [842, 58] width 13 height 13
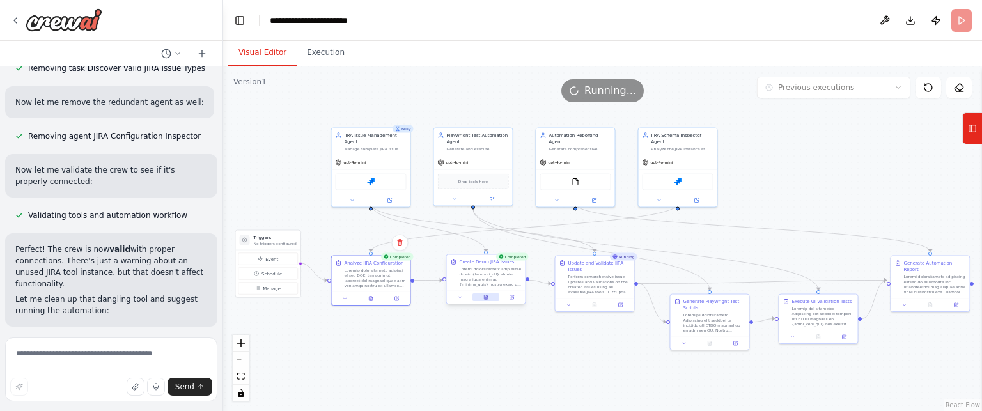
click at [488, 299] on button at bounding box center [485, 297] width 27 height 8
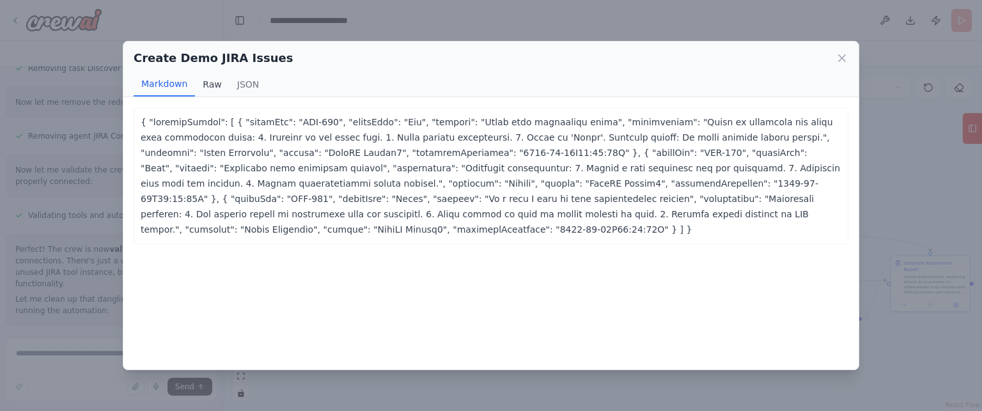
click at [210, 81] on button "Raw" at bounding box center [212, 84] width 34 height 24
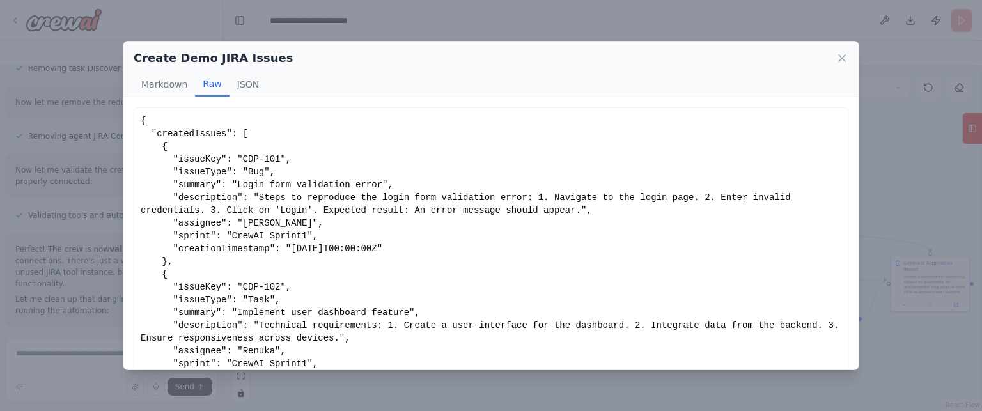
scroll to position [93, 0]
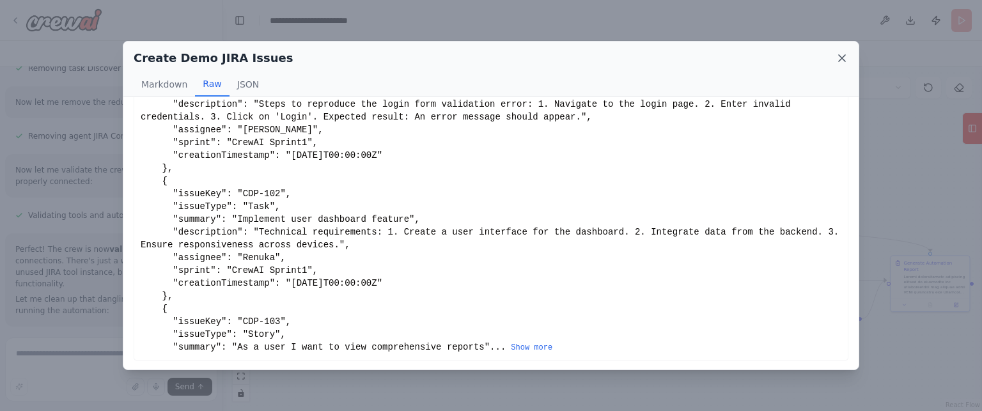
click at [838, 58] on icon at bounding box center [842, 58] width 13 height 13
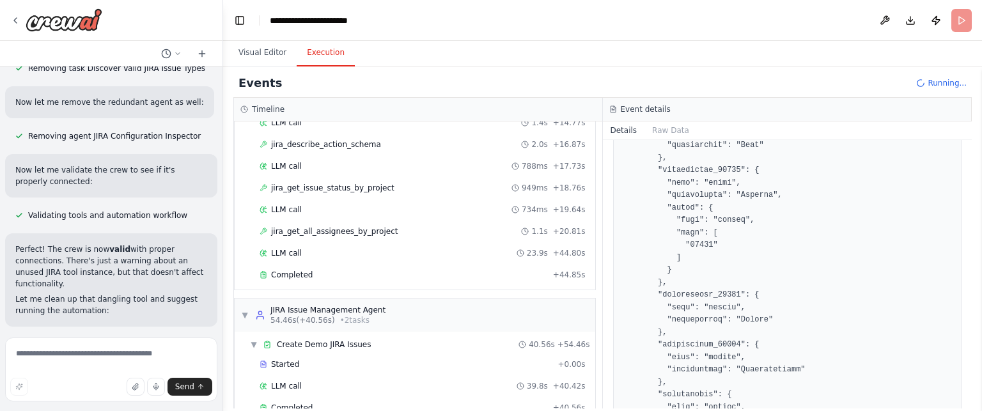
click at [322, 48] on button "Execution" at bounding box center [326, 53] width 58 height 27
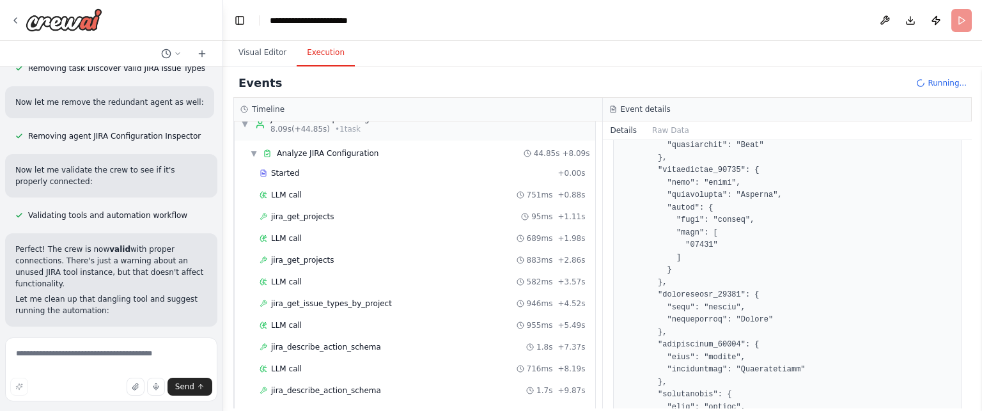
scroll to position [0, 0]
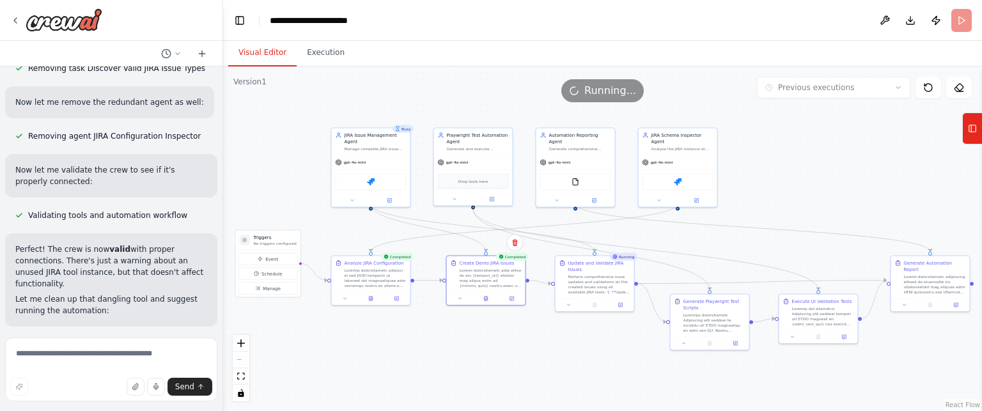
click at [270, 54] on button "Visual Editor" at bounding box center [262, 53] width 68 height 27
click at [598, 304] on button at bounding box center [594, 304] width 27 height 8
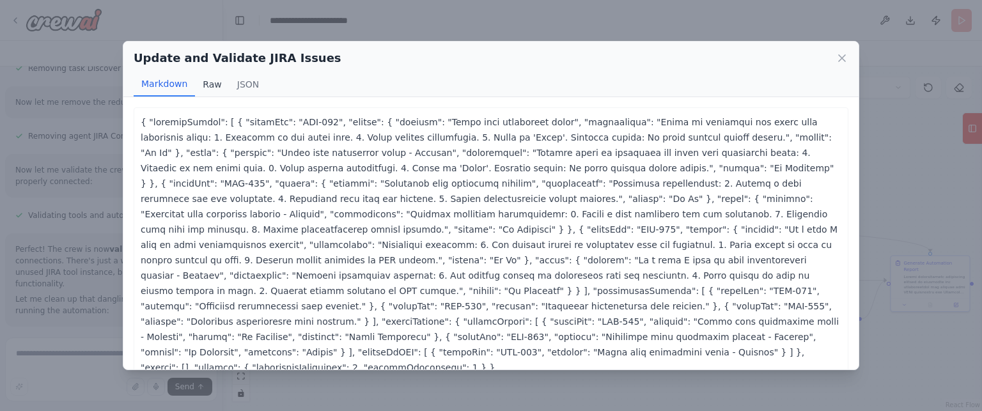
click at [201, 79] on button "Raw" at bounding box center [212, 84] width 34 height 24
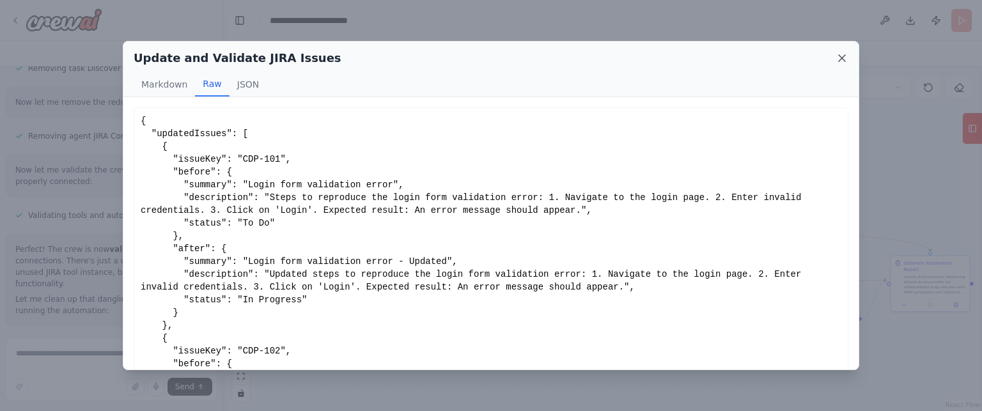
click at [841, 56] on icon at bounding box center [842, 58] width 13 height 13
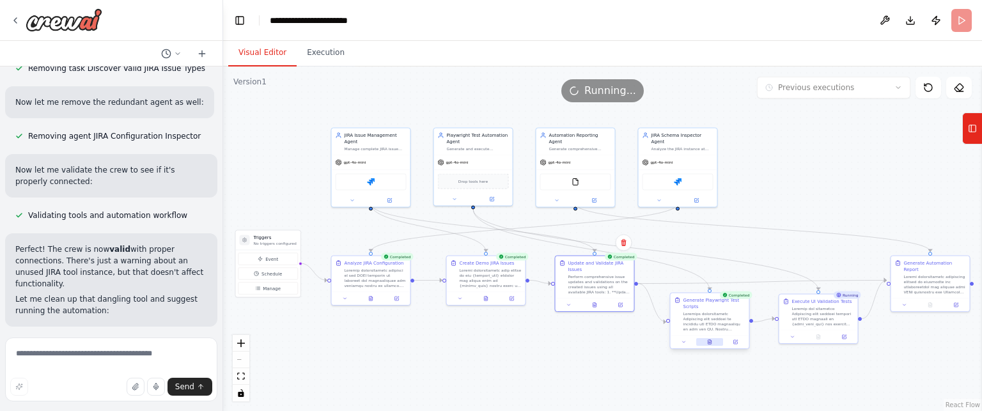
click at [712, 343] on button at bounding box center [709, 342] width 27 height 8
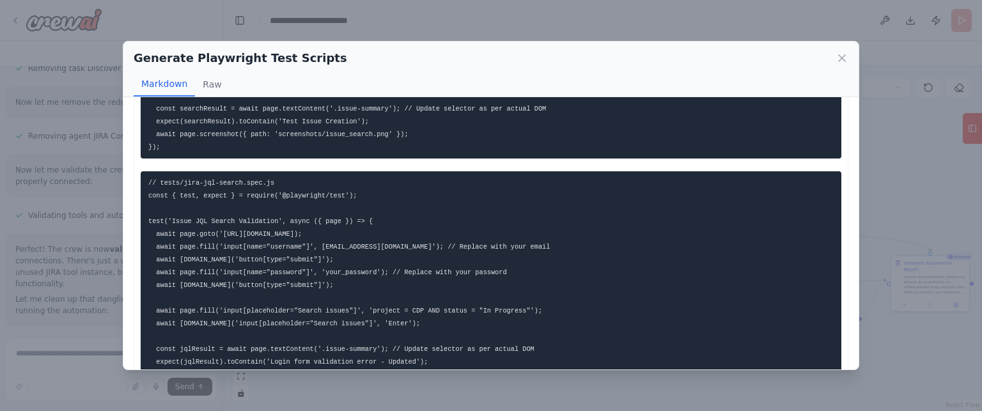
scroll to position [1337, 0]
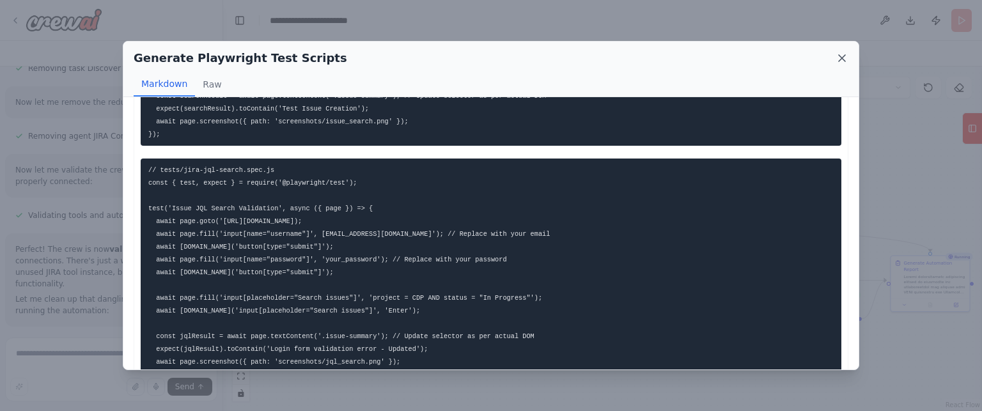
click at [844, 58] on icon at bounding box center [842, 58] width 13 height 13
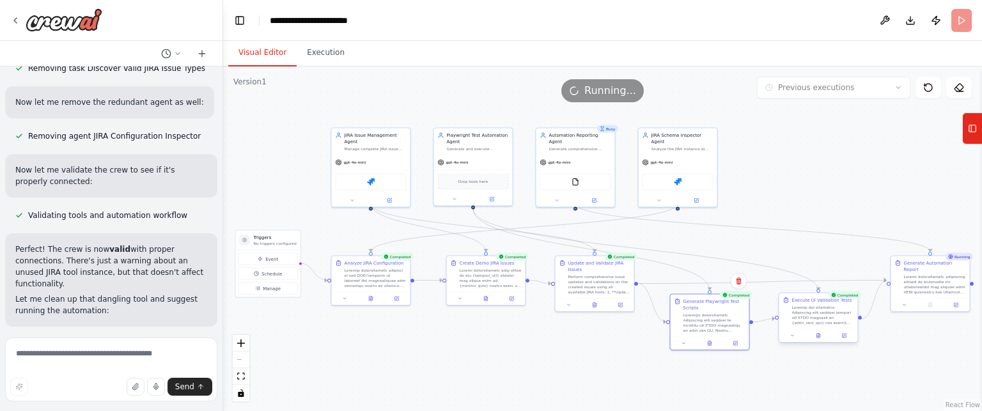
click at [818, 339] on div at bounding box center [818, 335] width 79 height 13
click at [818, 332] on button at bounding box center [818, 336] width 27 height 8
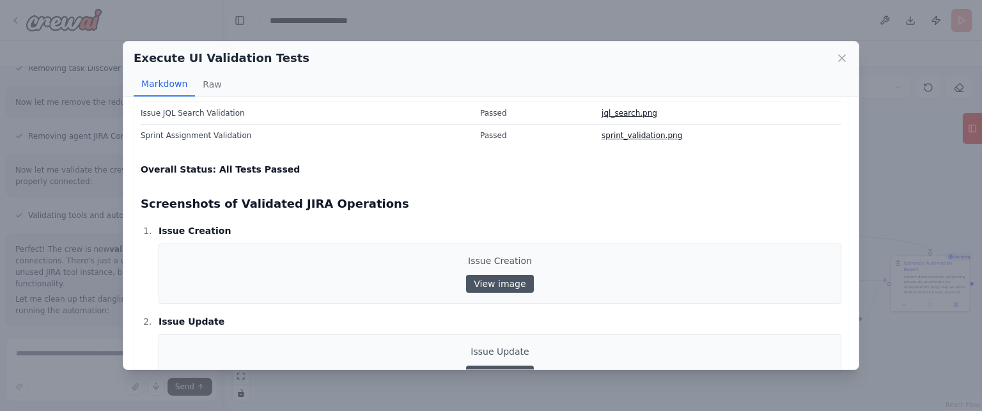
scroll to position [373, 0]
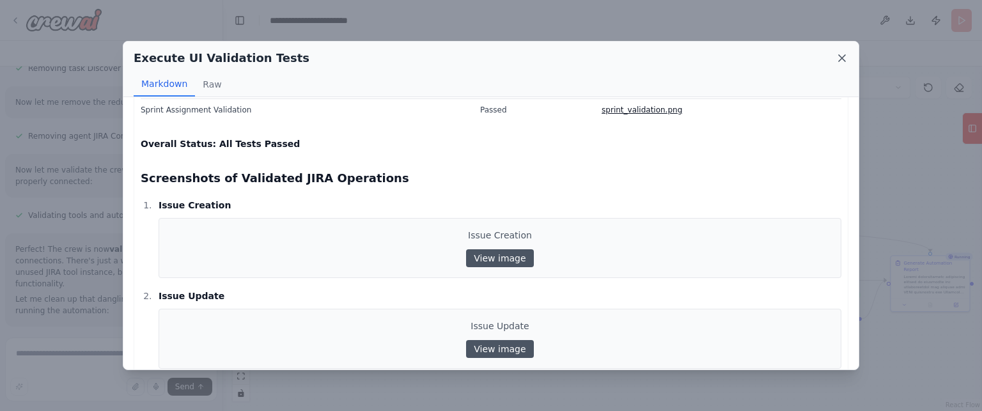
click at [846, 56] on icon at bounding box center [842, 58] width 13 height 13
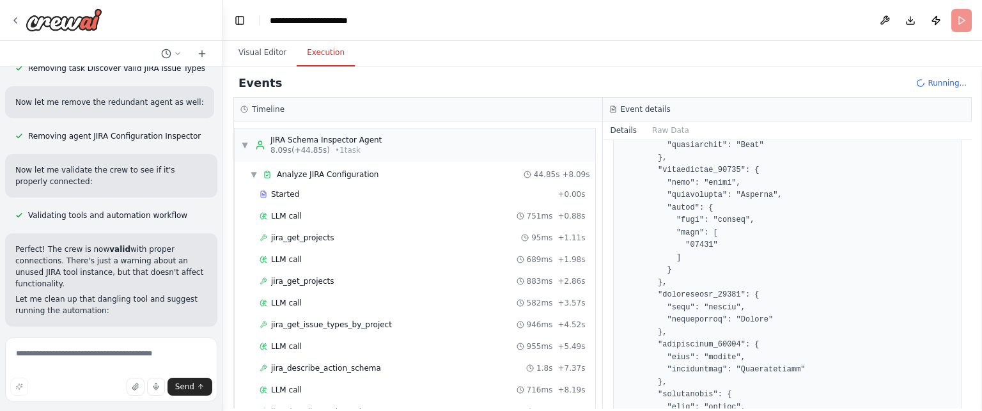
click at [313, 53] on button "Execution" at bounding box center [326, 53] width 58 height 27
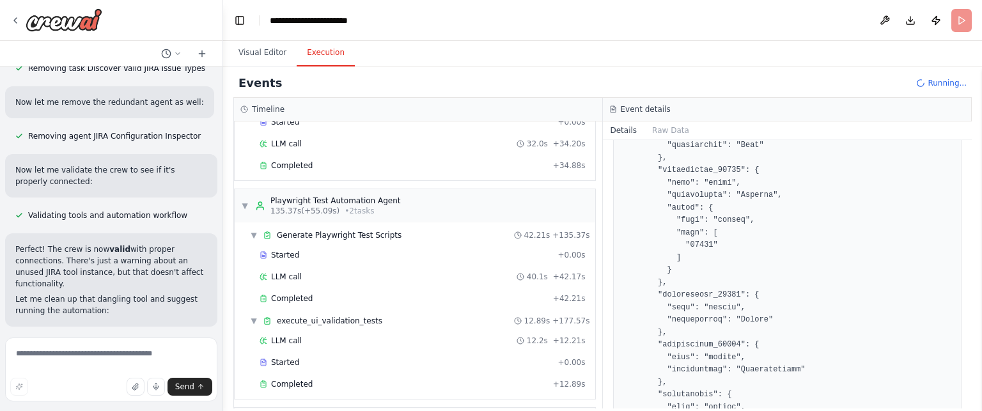
scroll to position [874, 0]
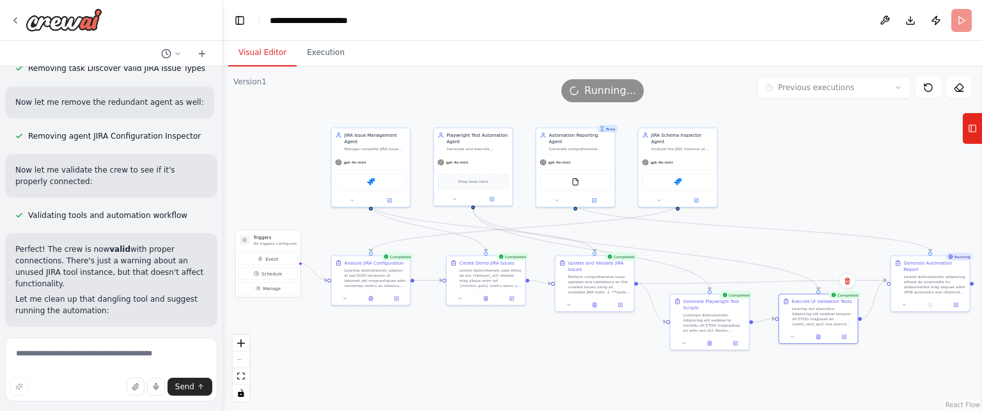
click at [253, 58] on button "Visual Editor" at bounding box center [262, 53] width 68 height 27
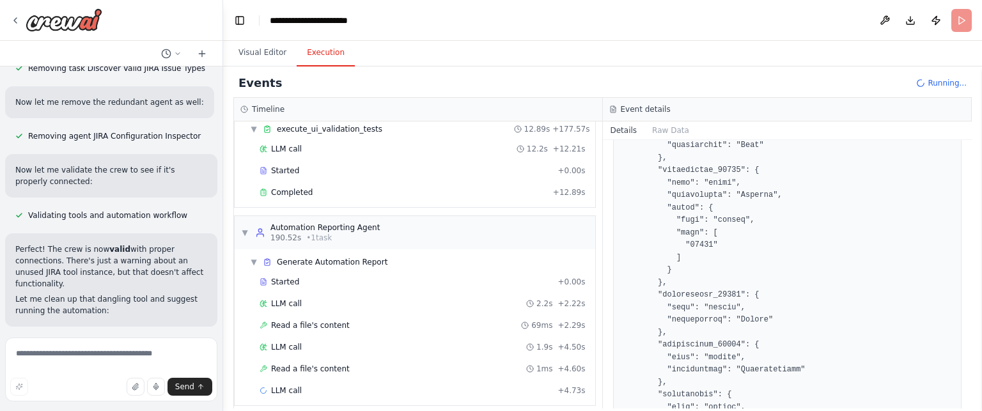
click at [301, 51] on button "Execution" at bounding box center [326, 53] width 58 height 27
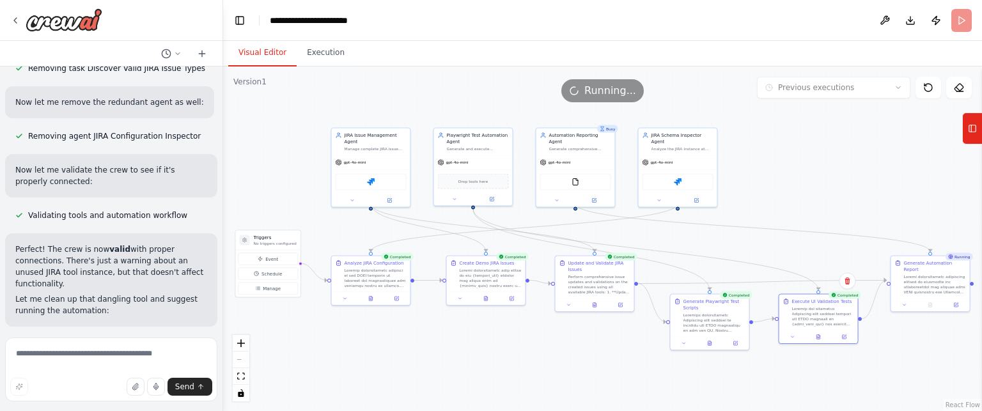
click at [272, 43] on button "Visual Editor" at bounding box center [262, 53] width 68 height 27
click at [369, 177] on img at bounding box center [371, 181] width 8 height 8
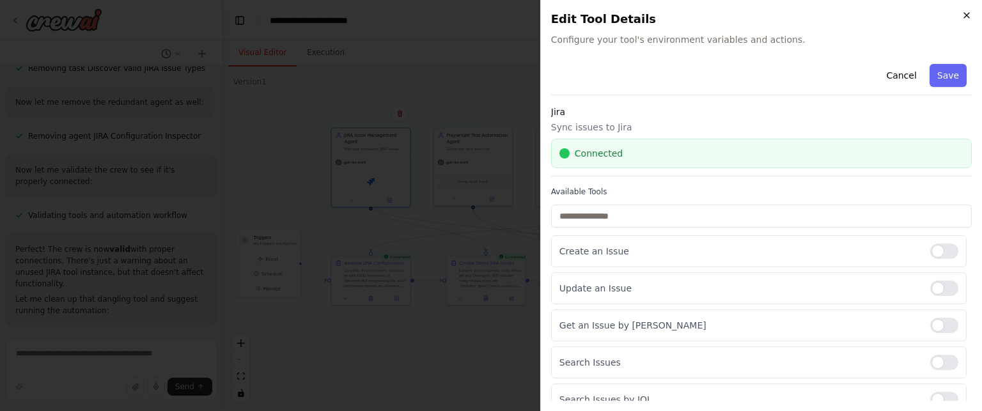
click at [969, 19] on icon "button" at bounding box center [966, 15] width 10 height 10
